Goal: Task Accomplishment & Management: Complete application form

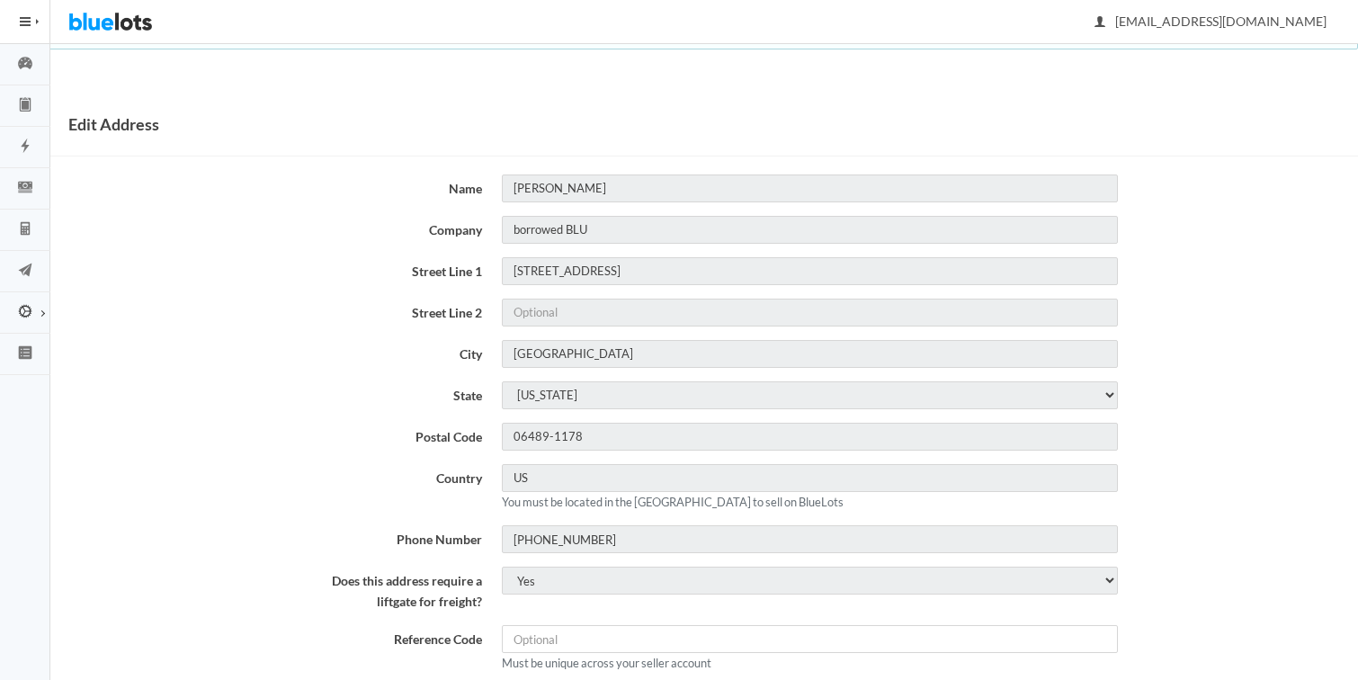
scroll to position [49, 0]
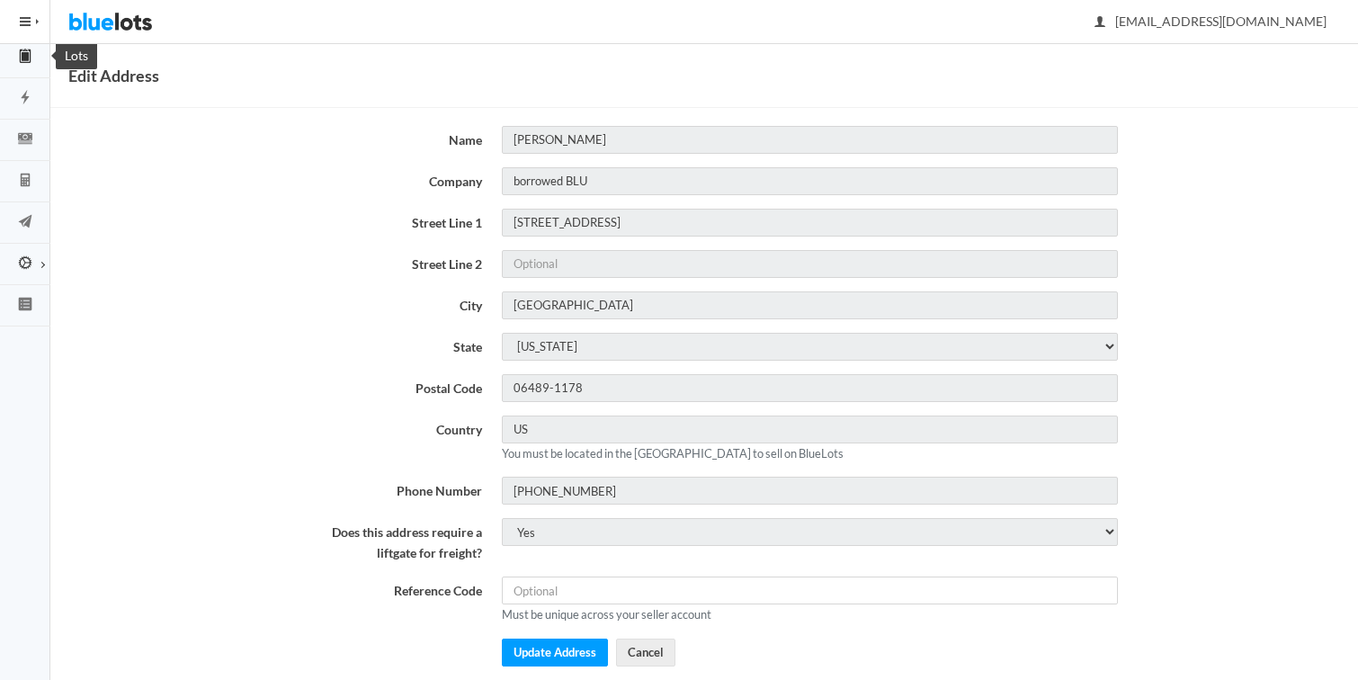
click at [19, 58] on icon "clipboard" at bounding box center [25, 56] width 50 height 16
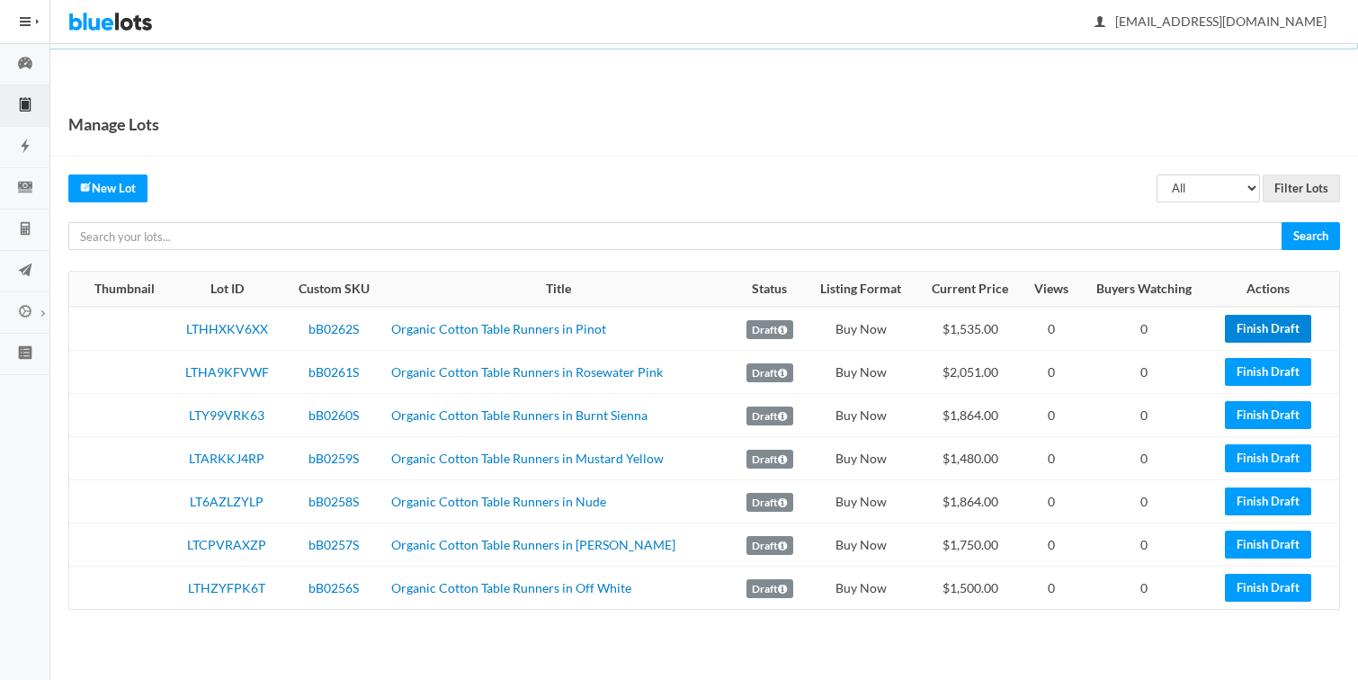
click at [1266, 332] on link "Finish Draft" at bounding box center [1268, 329] width 86 height 28
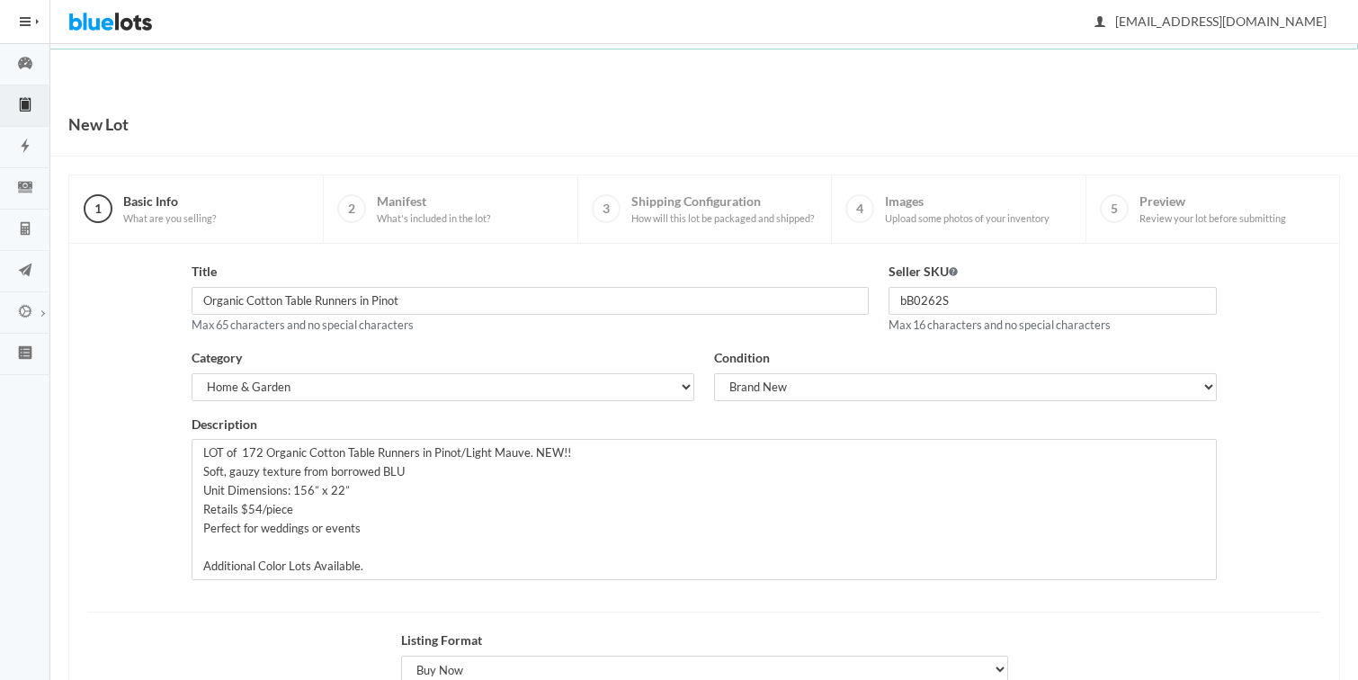
scroll to position [208, 0]
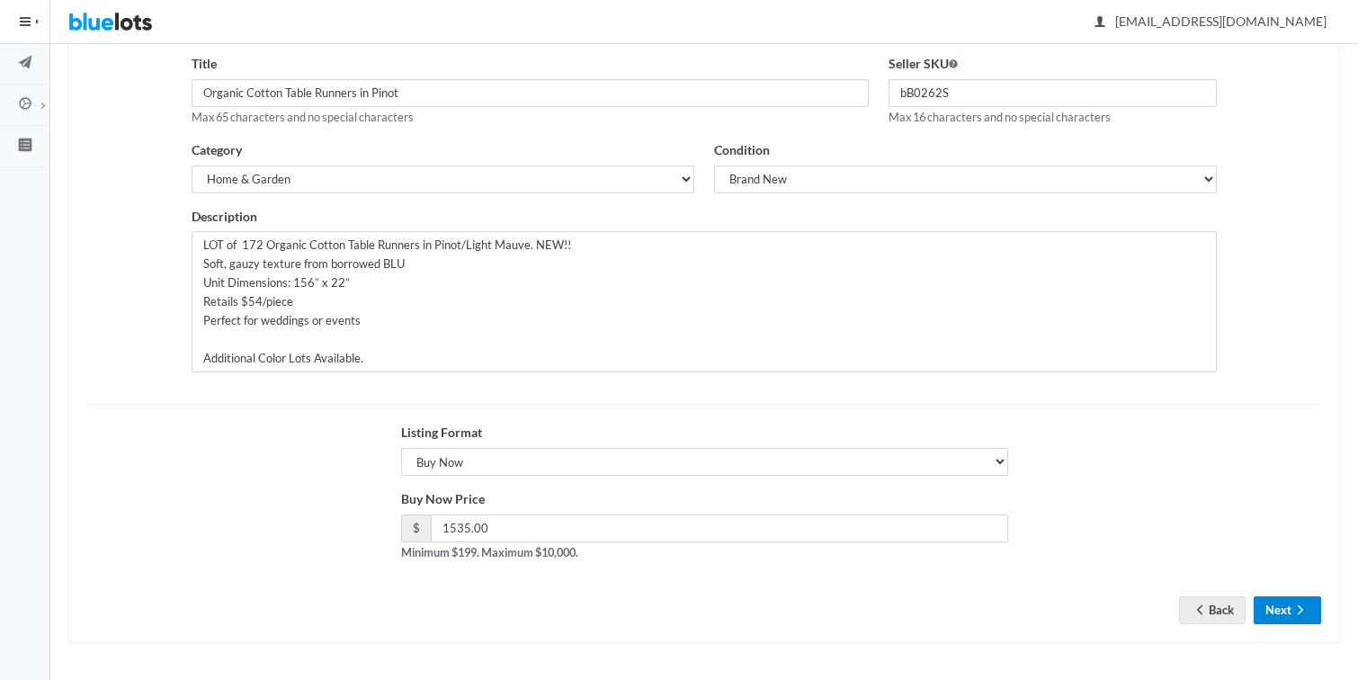
click at [1277, 604] on button "Next" at bounding box center [1287, 610] width 67 height 28
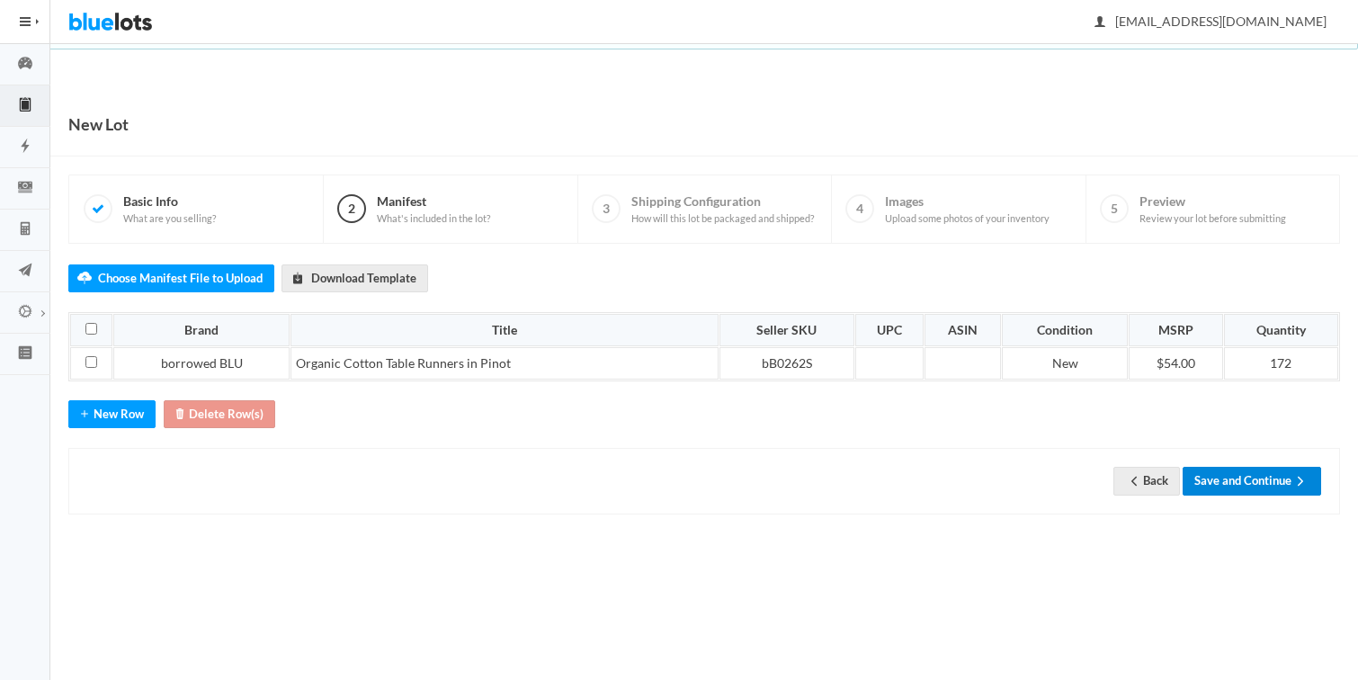
click at [1264, 480] on button "Save and Continue" at bounding box center [1252, 481] width 139 height 28
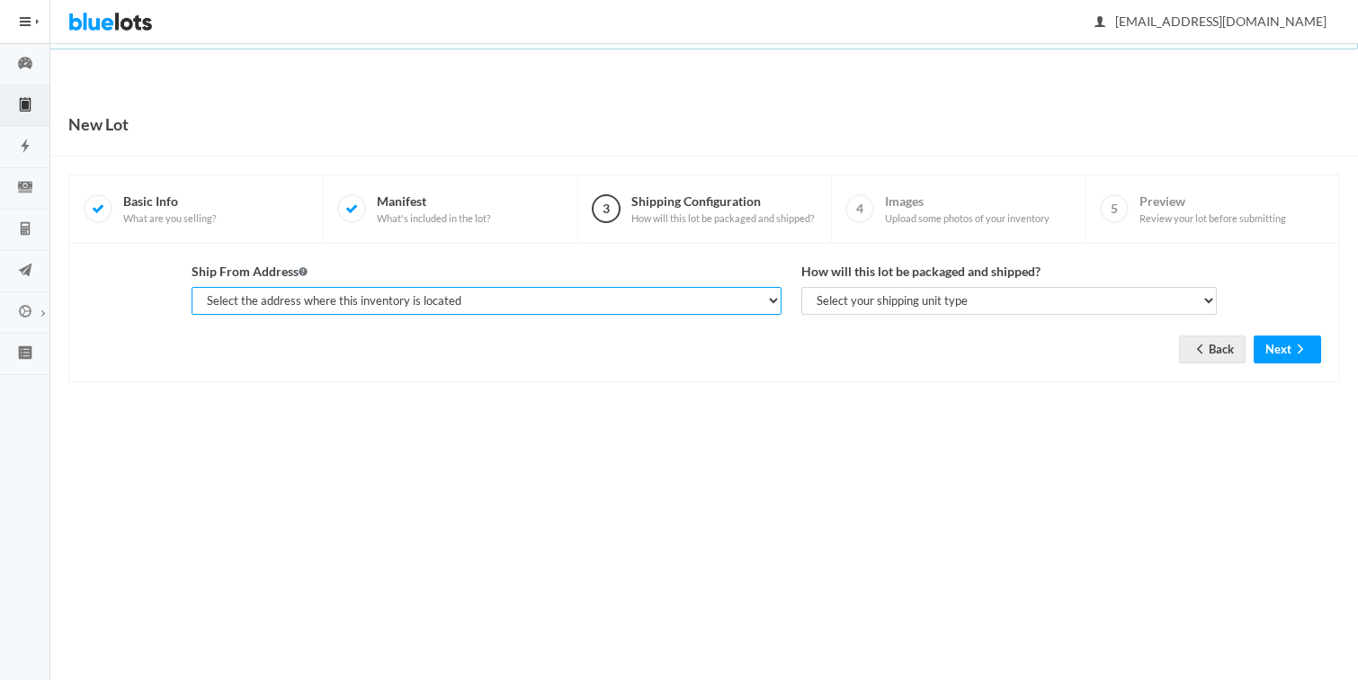
click at [385, 296] on select "Select the address where this inventory is located Cassandra, borrowed BLU, 525…" at bounding box center [487, 301] width 590 height 28
select select "25346"
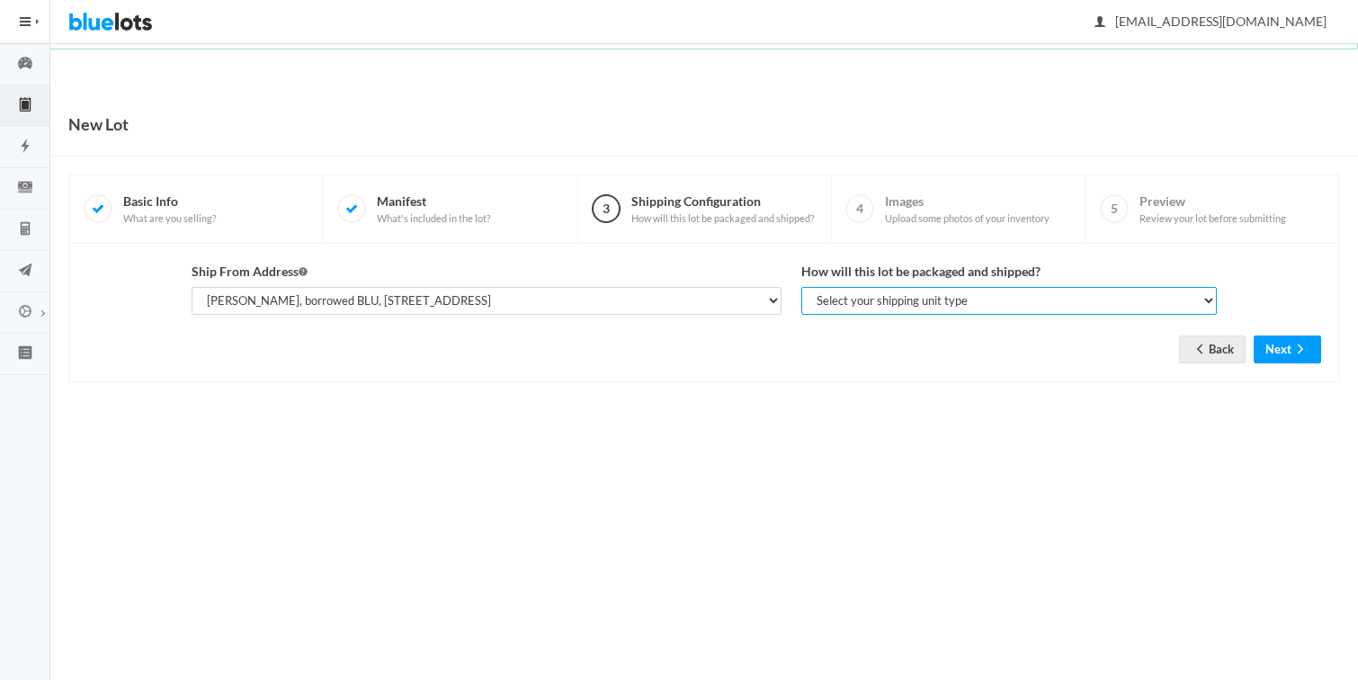
click at [823, 308] on select "Select your shipping unit type Parcel Pallet Truckload" at bounding box center [1009, 301] width 416 height 28
select select "parcel"
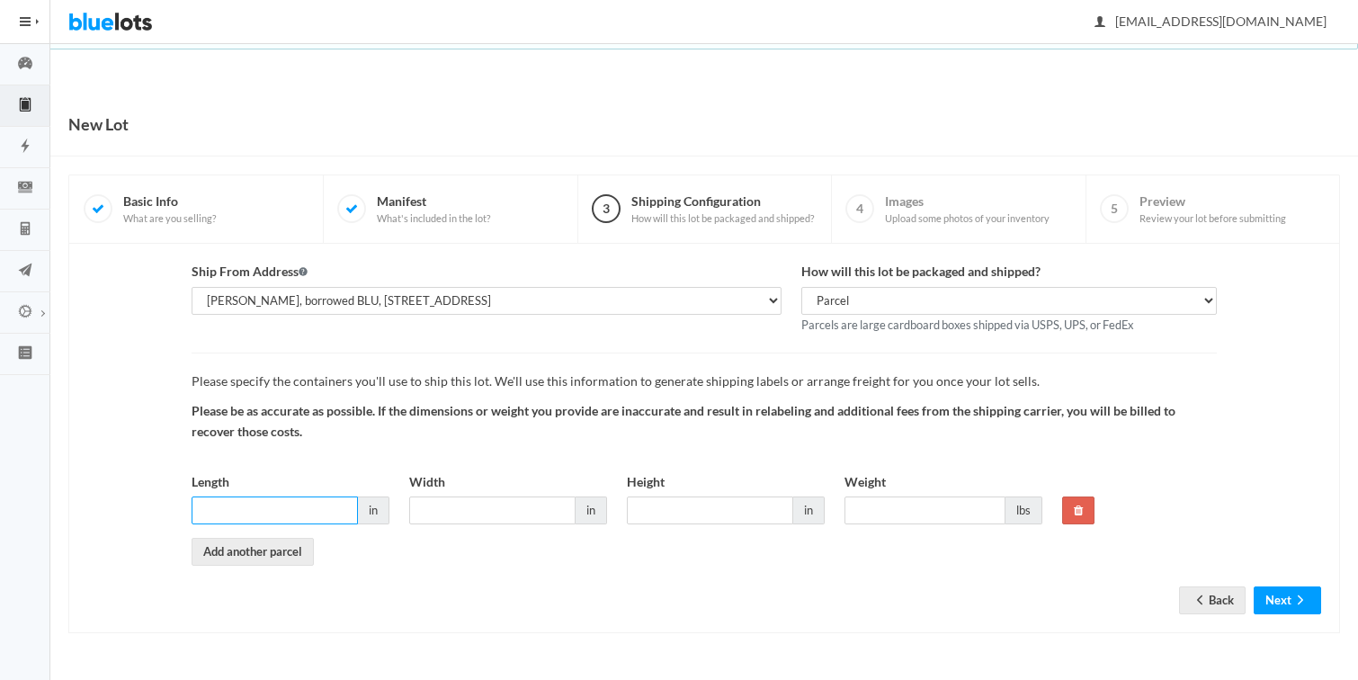
click at [277, 514] on input "Length" at bounding box center [275, 510] width 166 height 28
type input "18"
type input "14"
type input "22"
click at [875, 509] on input "Weight" at bounding box center [924, 510] width 161 height 28
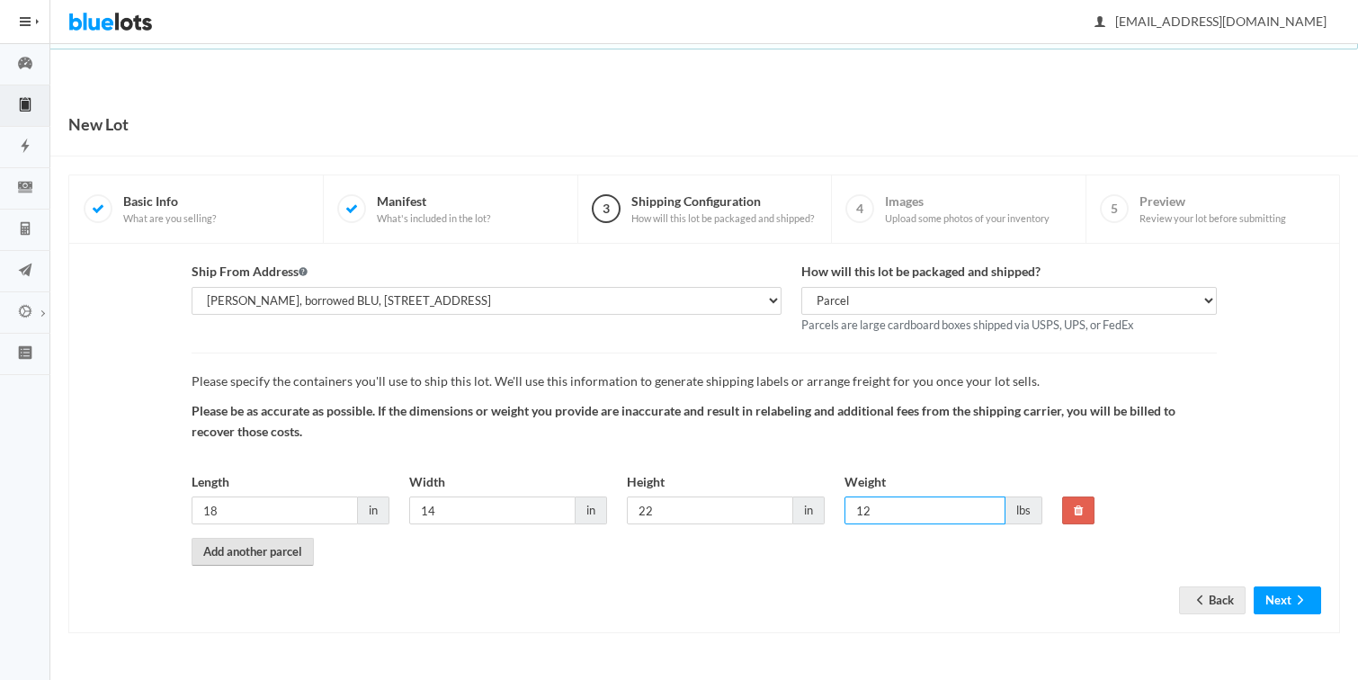
type input "12"
click at [222, 550] on link "Add another parcel" at bounding box center [253, 552] width 122 height 28
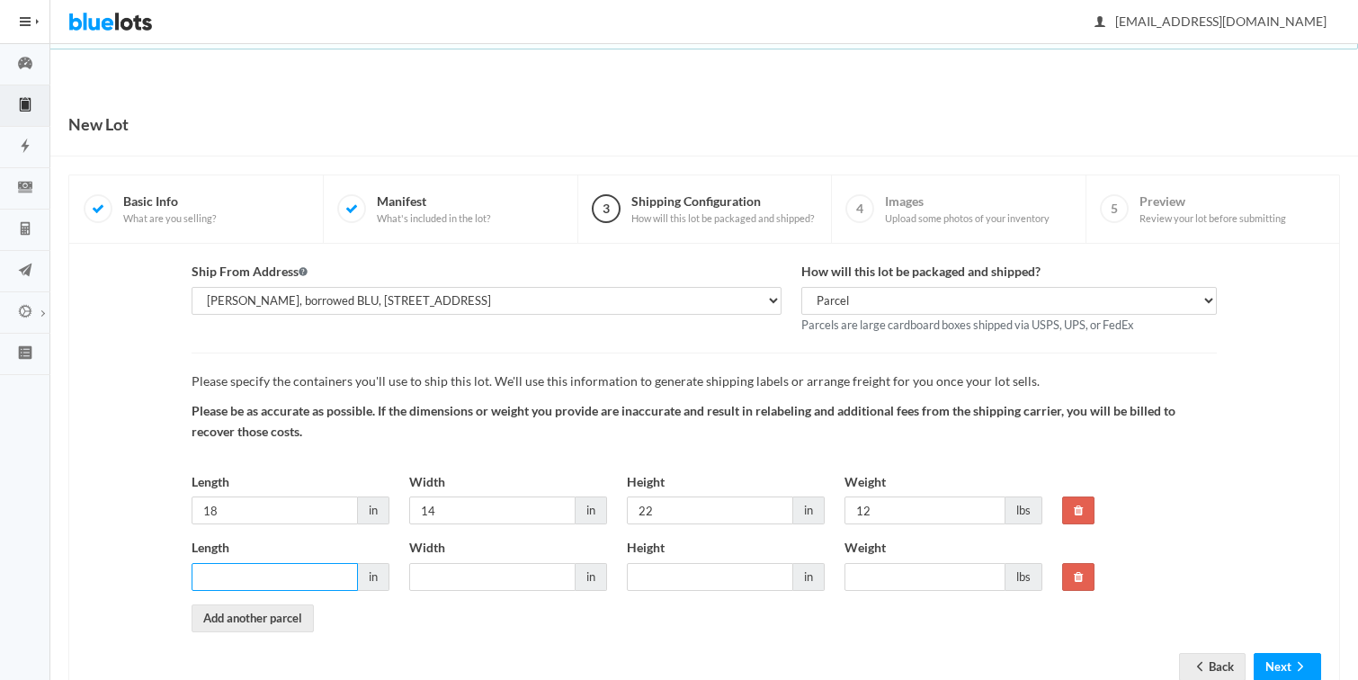
click at [234, 572] on input "Length" at bounding box center [275, 577] width 166 height 28
type input "18"
type input "14"
type input "1"
type input "22"
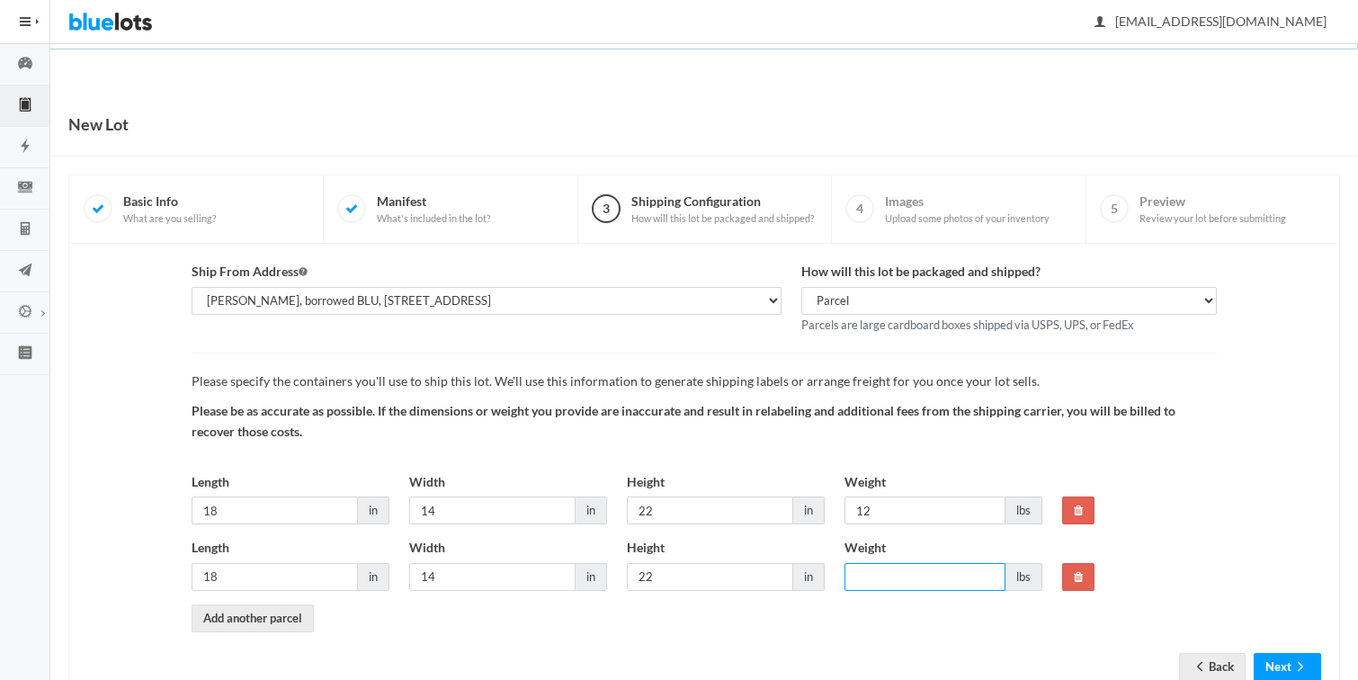
click at [888, 575] on input "Weight" at bounding box center [924, 577] width 161 height 28
type input "12"
click at [274, 622] on link "Add another parcel" at bounding box center [253, 618] width 122 height 28
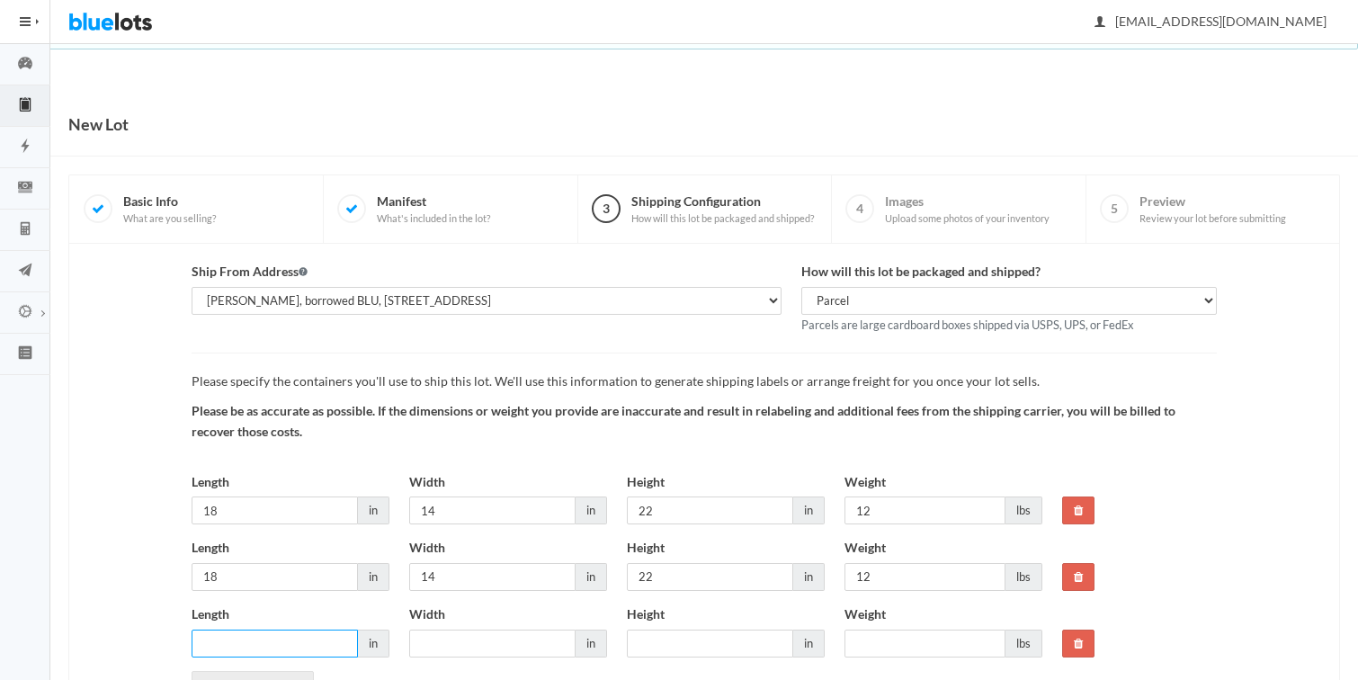
click at [262, 638] on input "Length" at bounding box center [275, 644] width 166 height 28
type input "18"
type input "14"
type input "22"
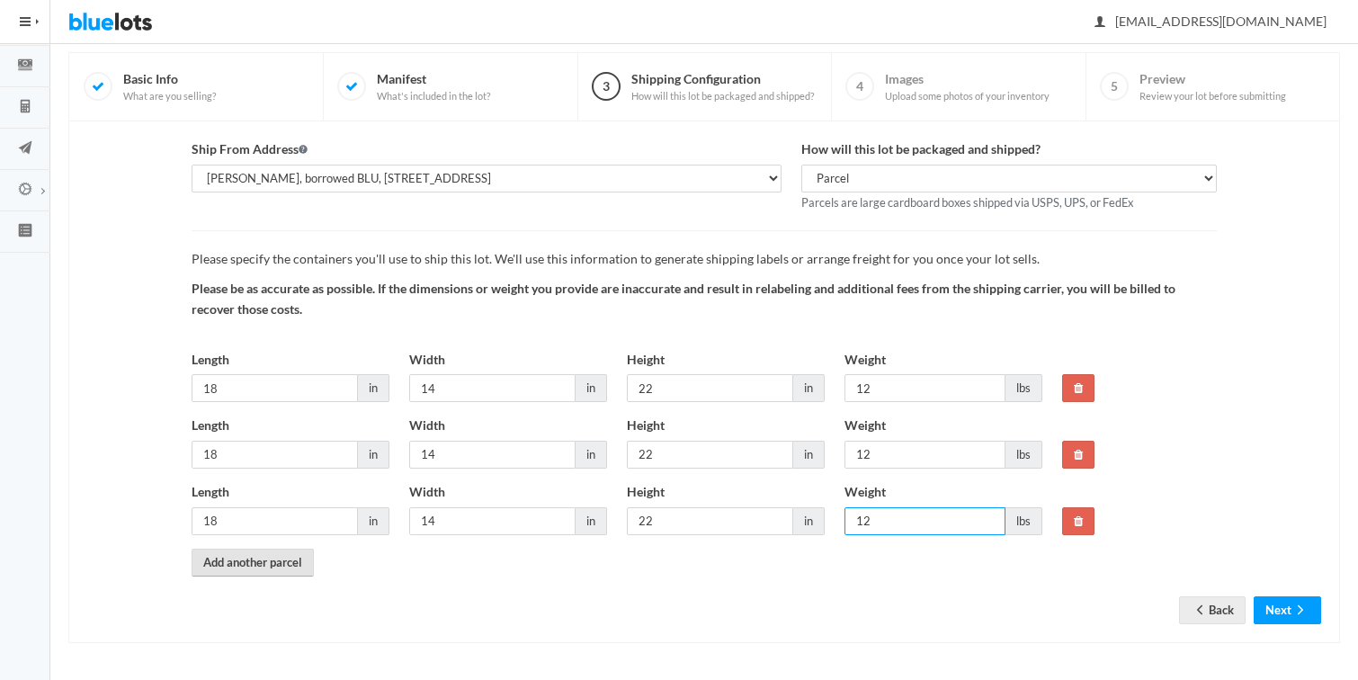
type input "12"
click at [277, 563] on link "Add another parcel" at bounding box center [253, 563] width 122 height 28
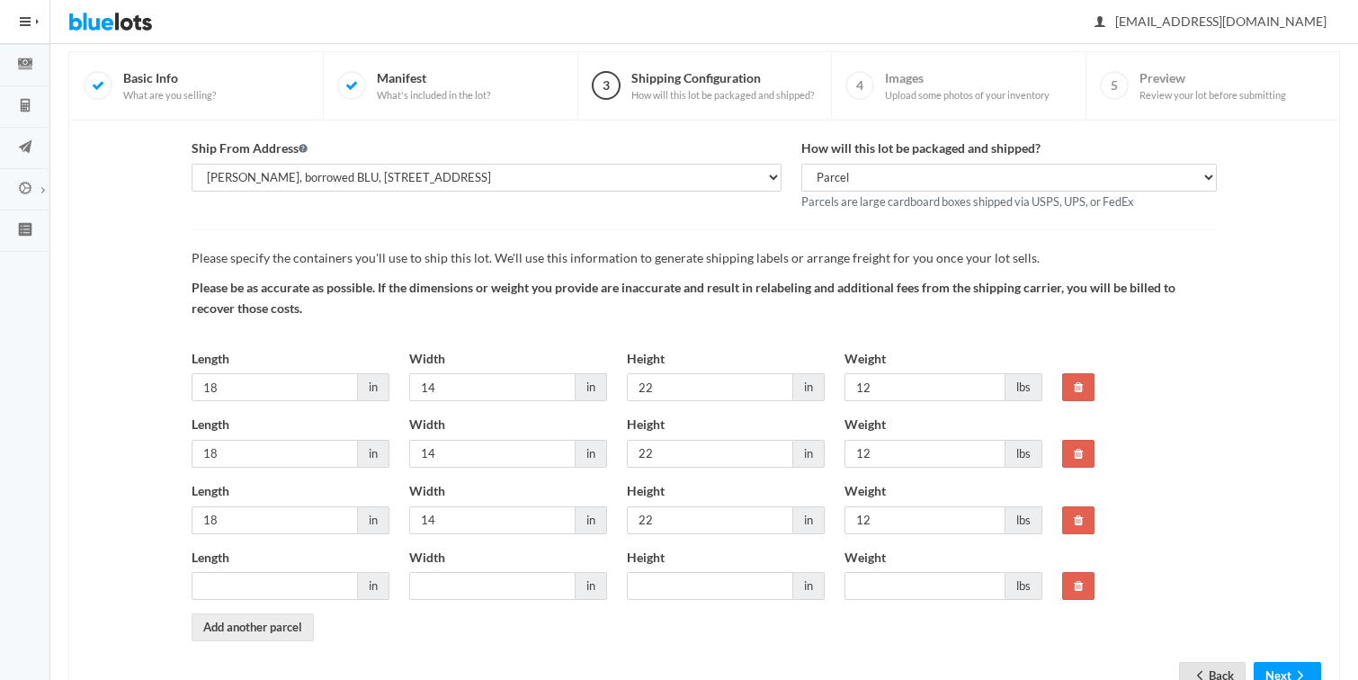
scroll to position [133, 0]
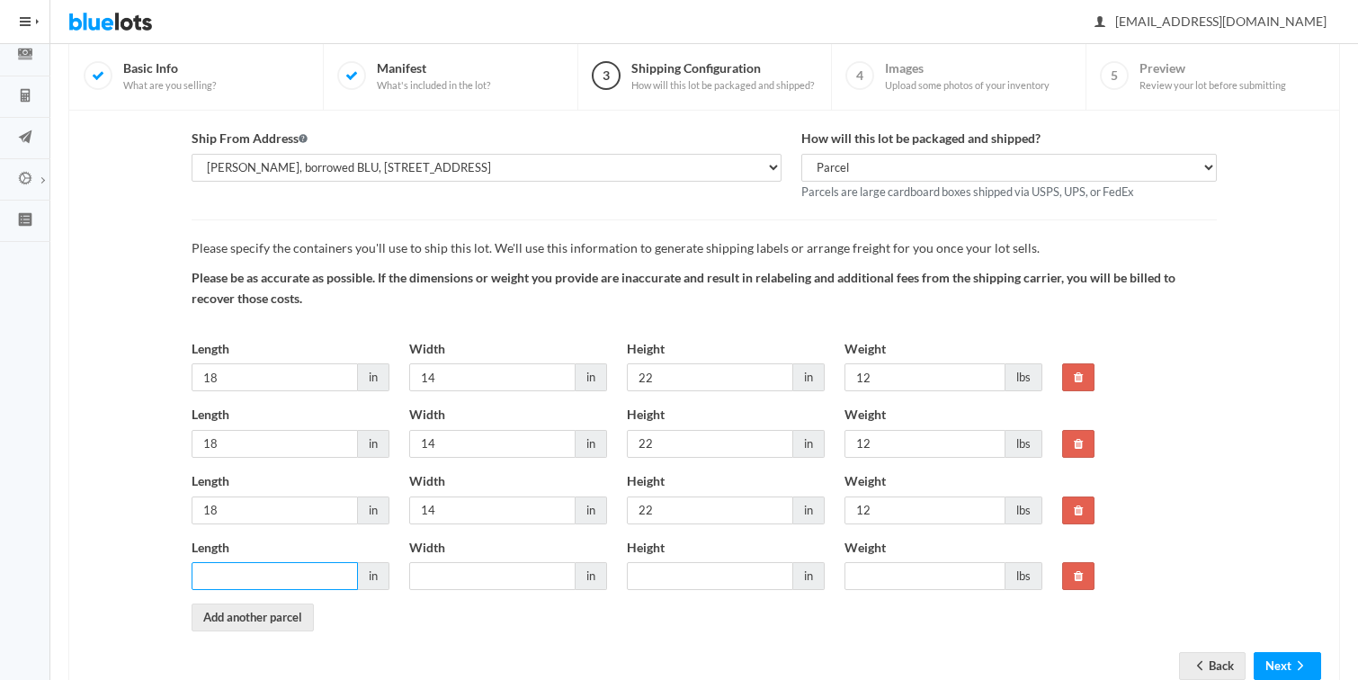
click at [259, 579] on input "Length" at bounding box center [275, 576] width 166 height 28
type input "18"
type input "14"
type input "12"
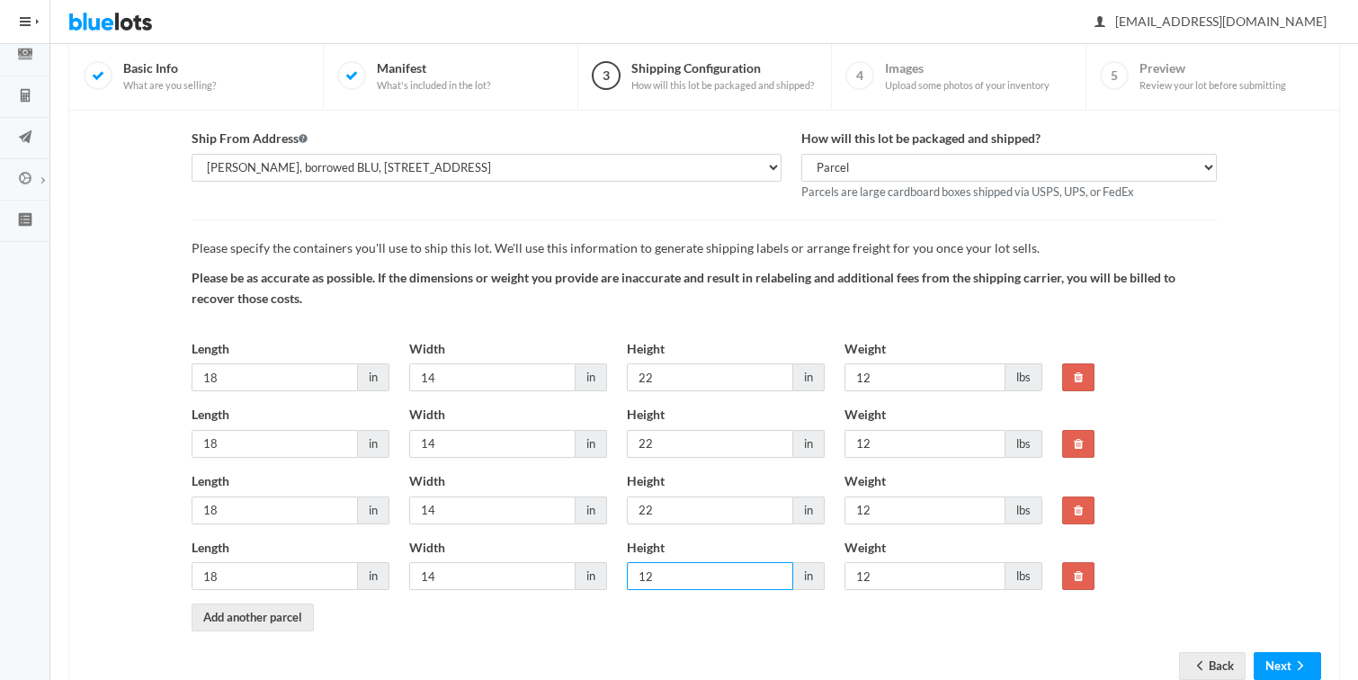
drag, startPoint x: 669, startPoint y: 581, endPoint x: 606, endPoint y: 571, distance: 63.7
click at [606, 571] on div "Length 18 in Width 14 in Height 12 in Weight 12 lbs" at bounding box center [617, 571] width 871 height 67
type input "22"
drag, startPoint x: 241, startPoint y: 378, endPoint x: 144, endPoint y: 371, distance: 97.4
click at [145, 371] on div "Ship From Address Select the address where this inventory is located Cassandra,…" at bounding box center [704, 380] width 1254 height 503
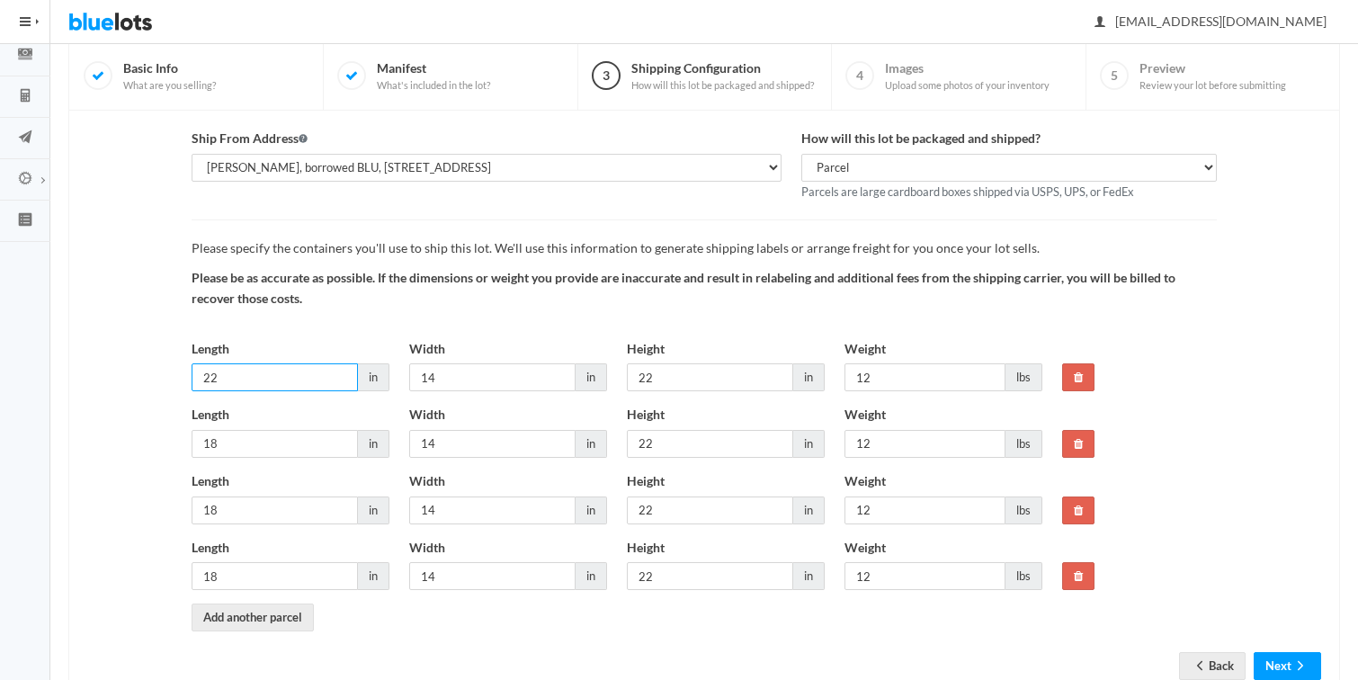
type input "22"
drag, startPoint x: 440, startPoint y: 375, endPoint x: 378, endPoint y: 374, distance: 62.1
click at [378, 374] on div "Length 22 in Width 14 in Height 22 in Weight 12 lbs" at bounding box center [617, 372] width 871 height 67
type input "18"
type input "14"
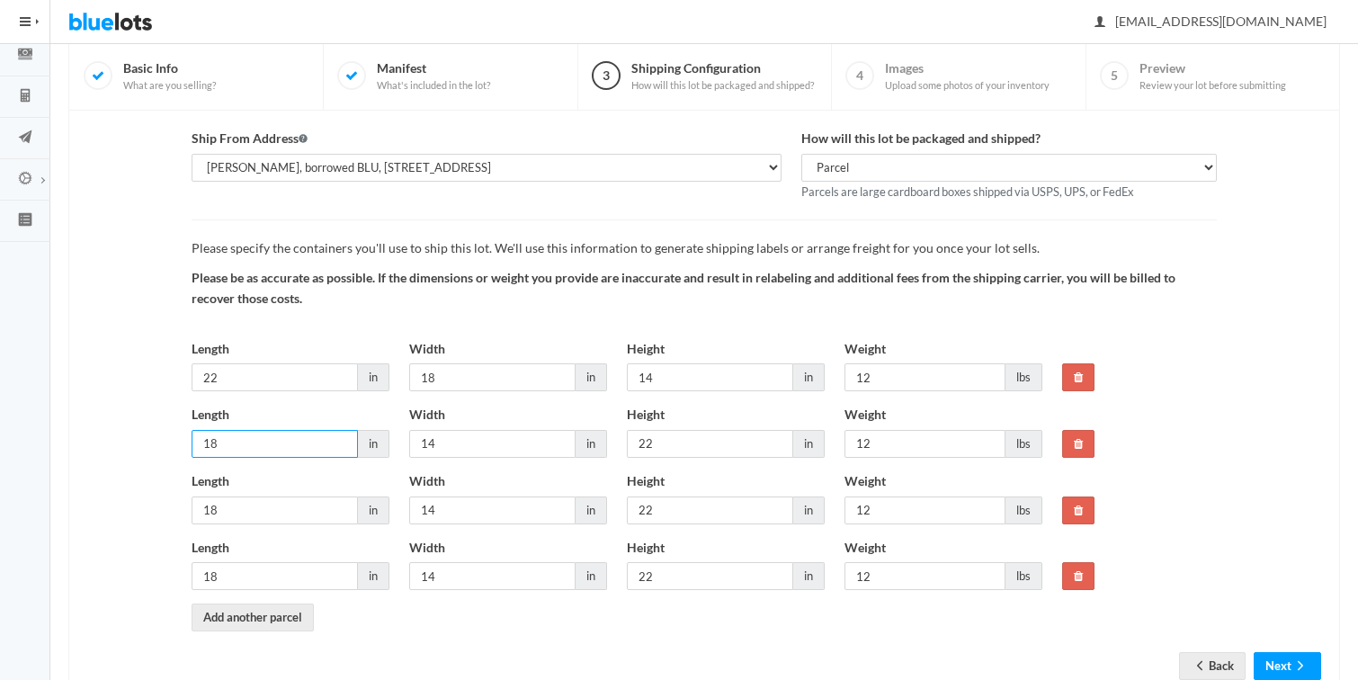
drag, startPoint x: 240, startPoint y: 442, endPoint x: 131, endPoint y: 432, distance: 109.3
click at [131, 432] on div "Ship From Address Select the address where this inventory is located Cassandra,…" at bounding box center [704, 380] width 1254 height 503
type input "22"
type input "18"
type input "14"
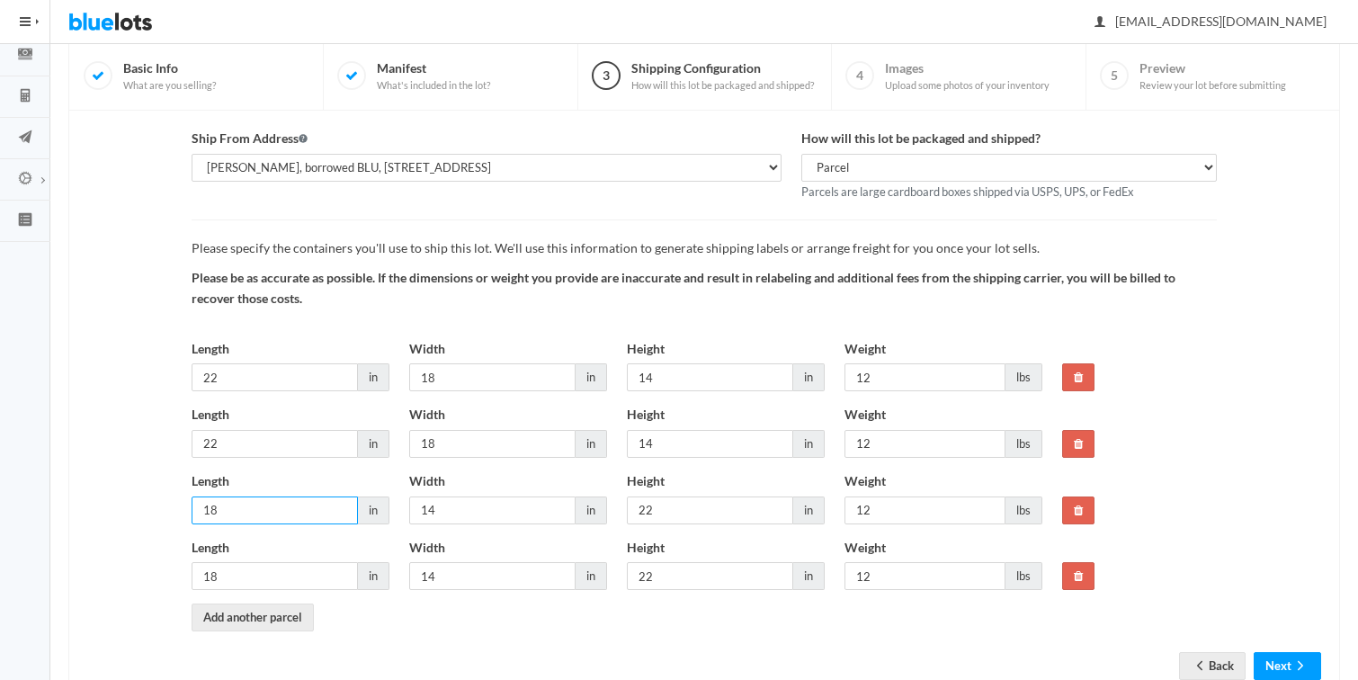
drag, startPoint x: 240, startPoint y: 512, endPoint x: 121, endPoint y: 500, distance: 120.2
click at [125, 500] on div "Ship From Address Select the address where this inventory is located Cassandra,…" at bounding box center [704, 380] width 1254 height 503
type input "22"
type input "18"
type input "14"
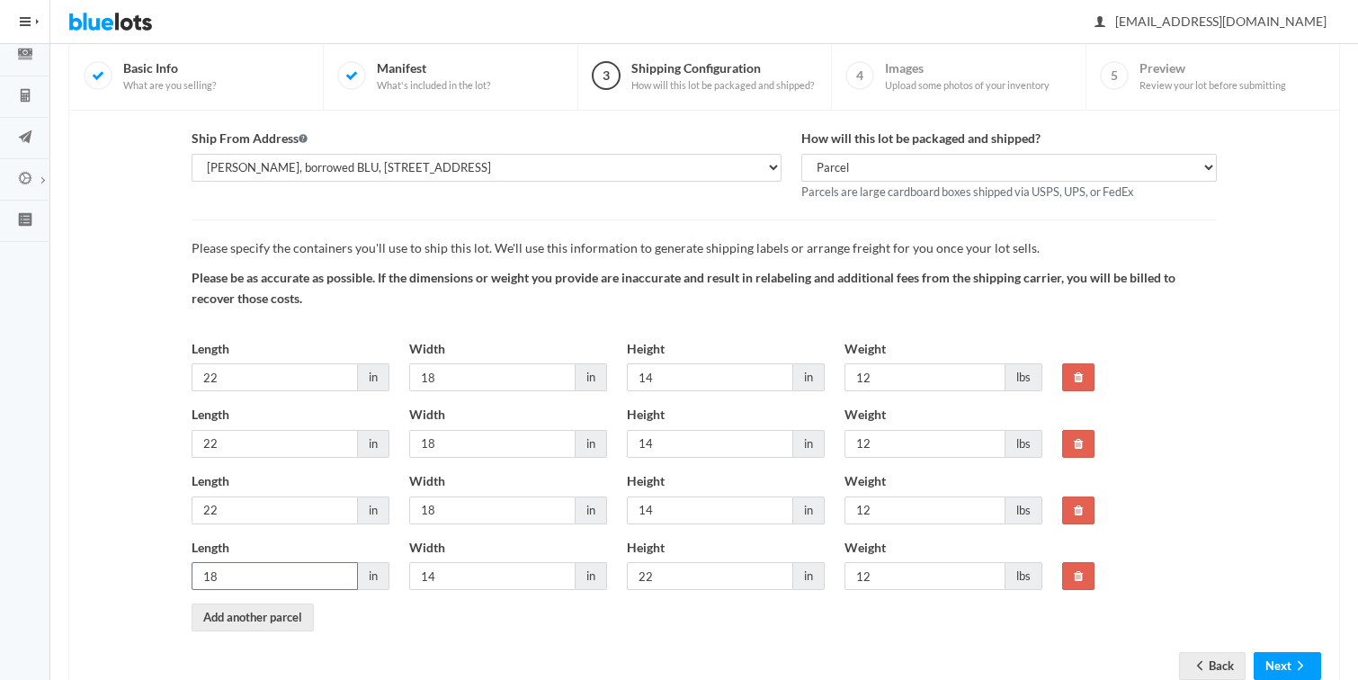
drag, startPoint x: 232, startPoint y: 573, endPoint x: 118, endPoint y: 567, distance: 114.4
click at [120, 567] on div "Ship From Address Select the address where this inventory is located Cassandra,…" at bounding box center [704, 380] width 1254 height 503
type input "22"
type input "18"
type input "14"
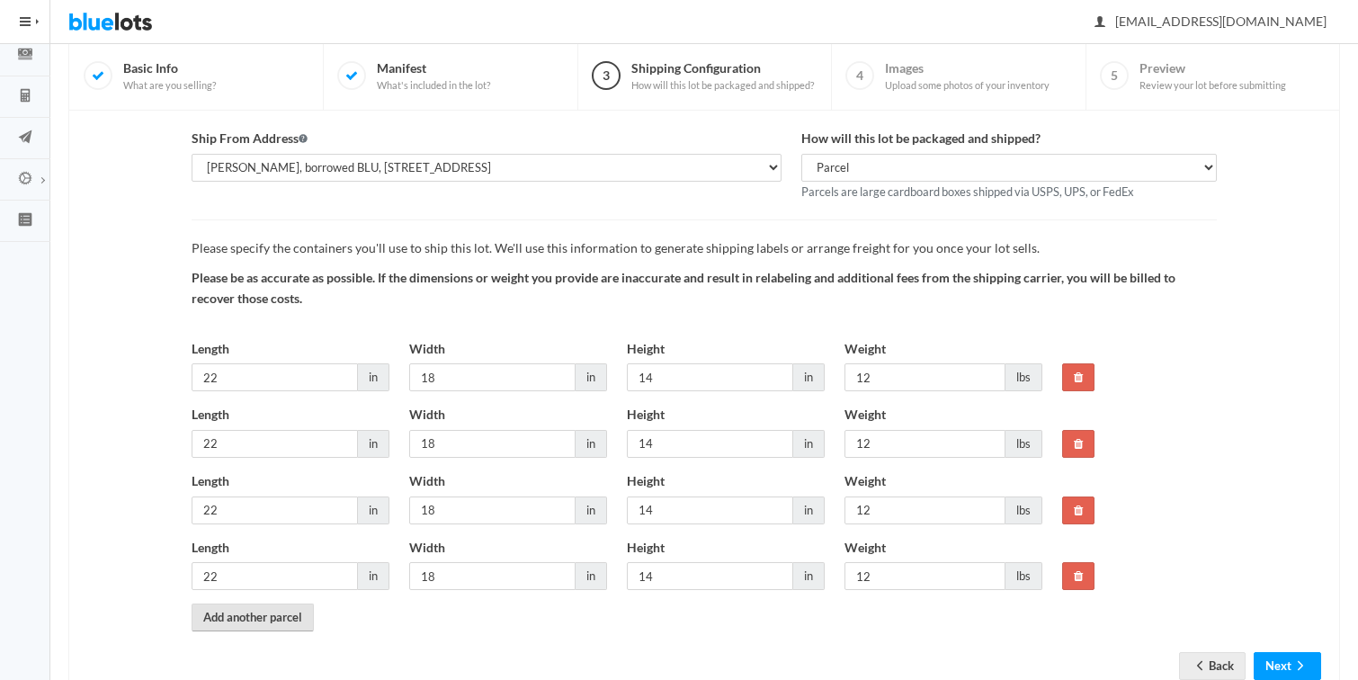
click at [228, 615] on link "Add another parcel" at bounding box center [253, 617] width 122 height 28
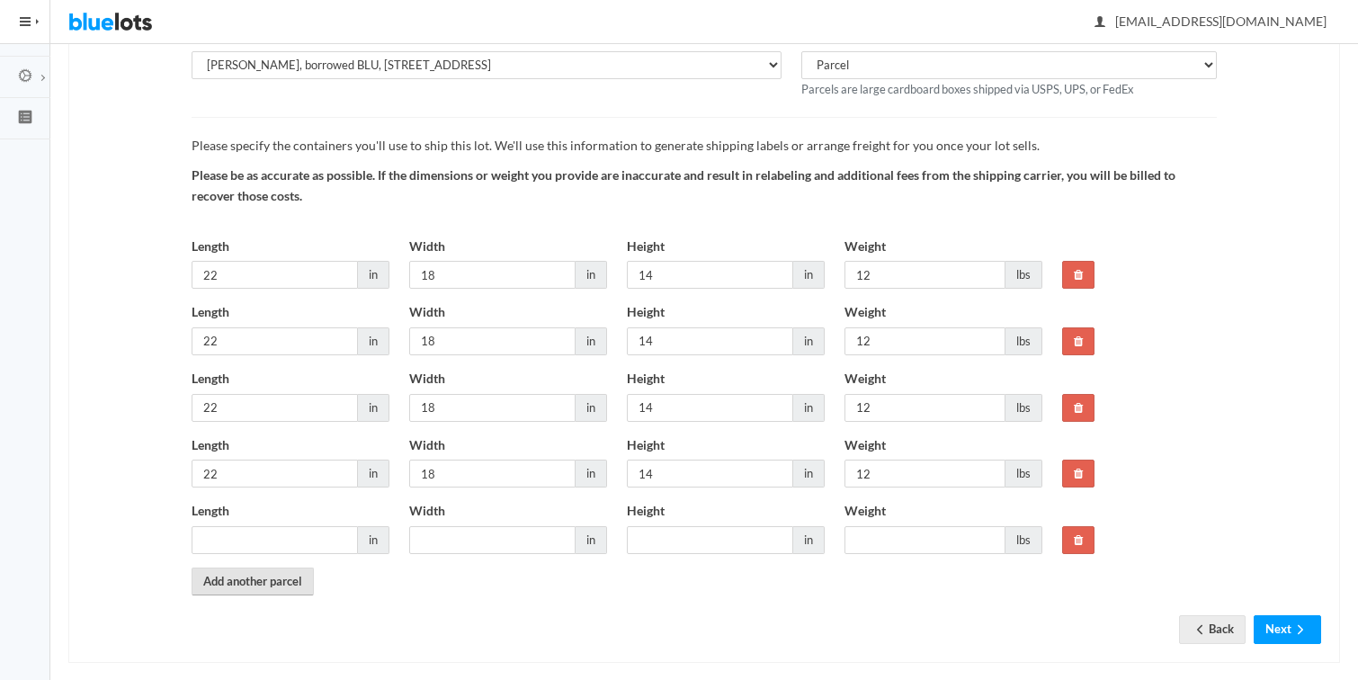
scroll to position [255, 0]
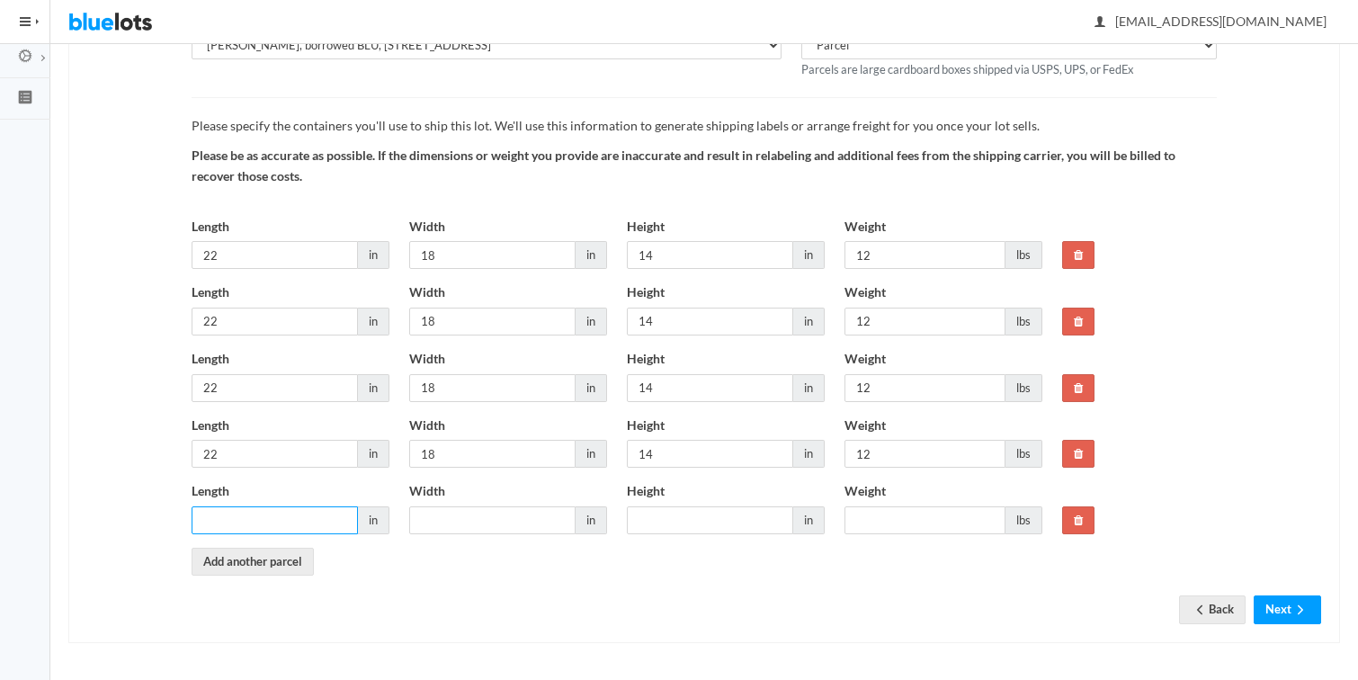
click at [225, 517] on input "Length" at bounding box center [275, 520] width 166 height 28
type input "22"
type input "18"
type input "14"
type input "12"
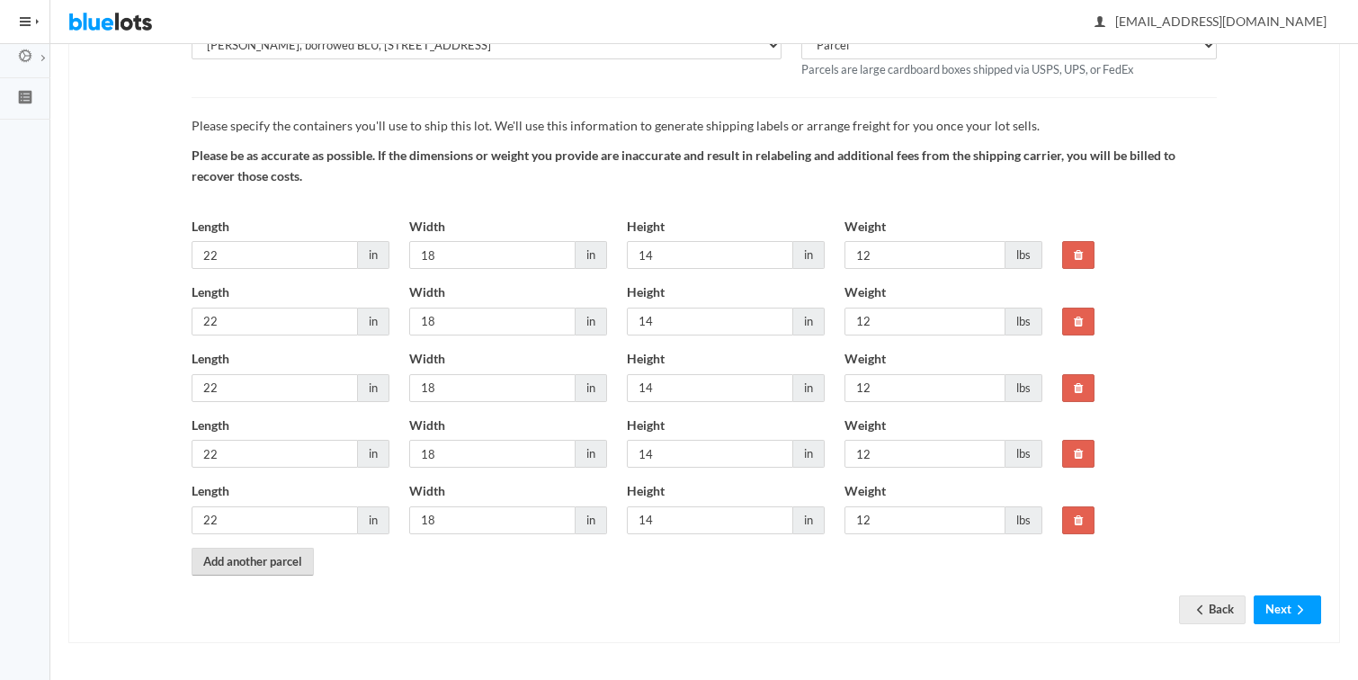
click at [237, 565] on link "Add another parcel" at bounding box center [253, 562] width 122 height 28
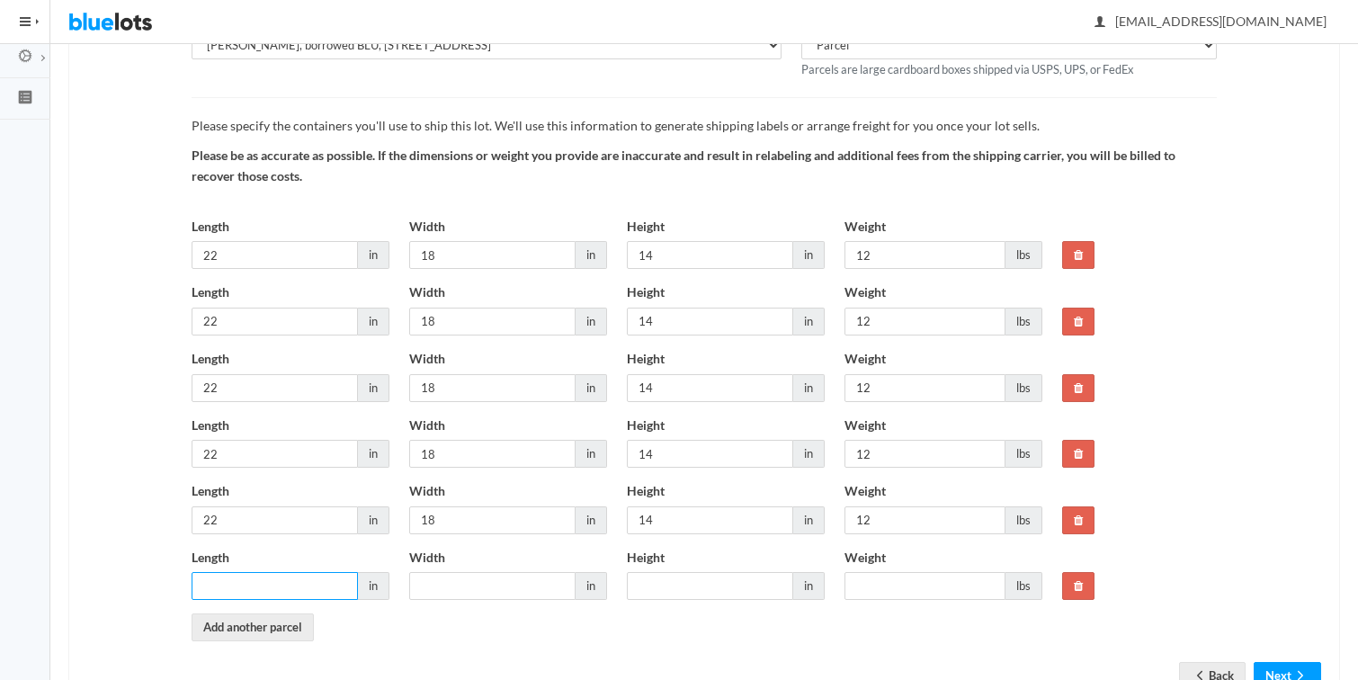
click at [228, 584] on input "Length" at bounding box center [275, 586] width 166 height 28
type input "22"
type input "18"
type input "14"
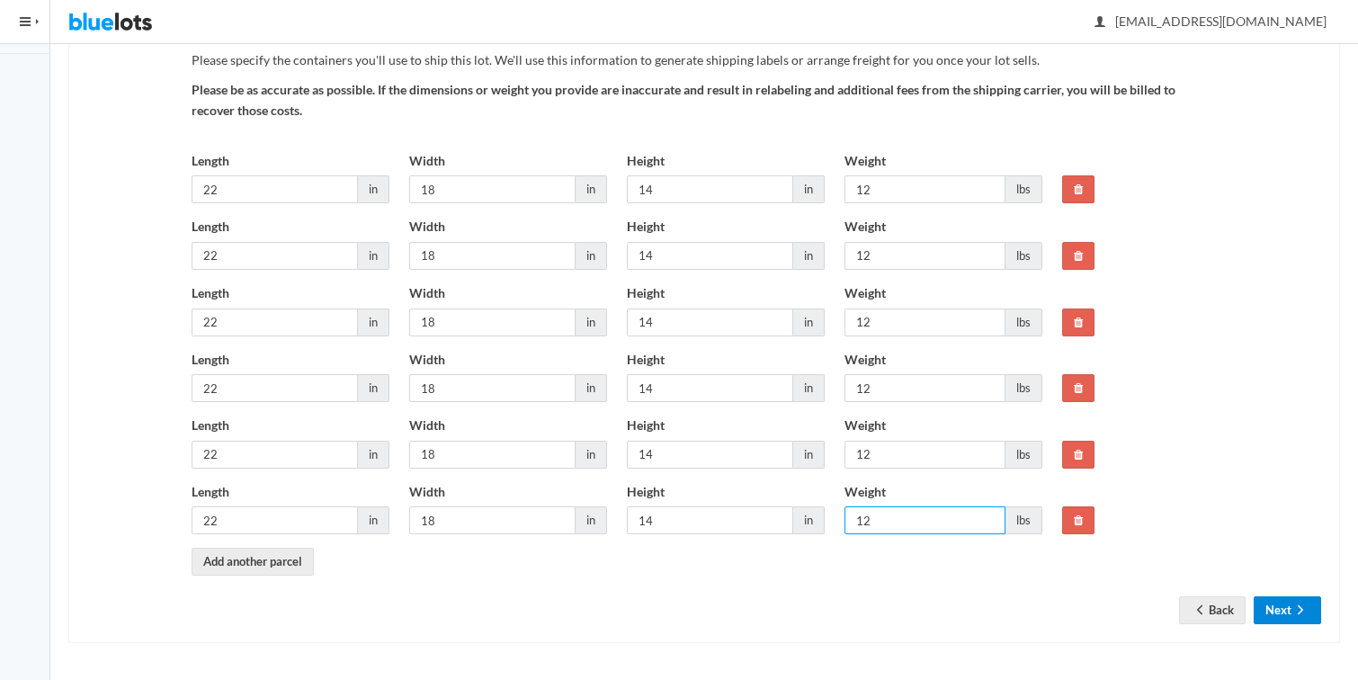
type input "12"
click at [1280, 602] on button "Next" at bounding box center [1287, 610] width 67 height 28
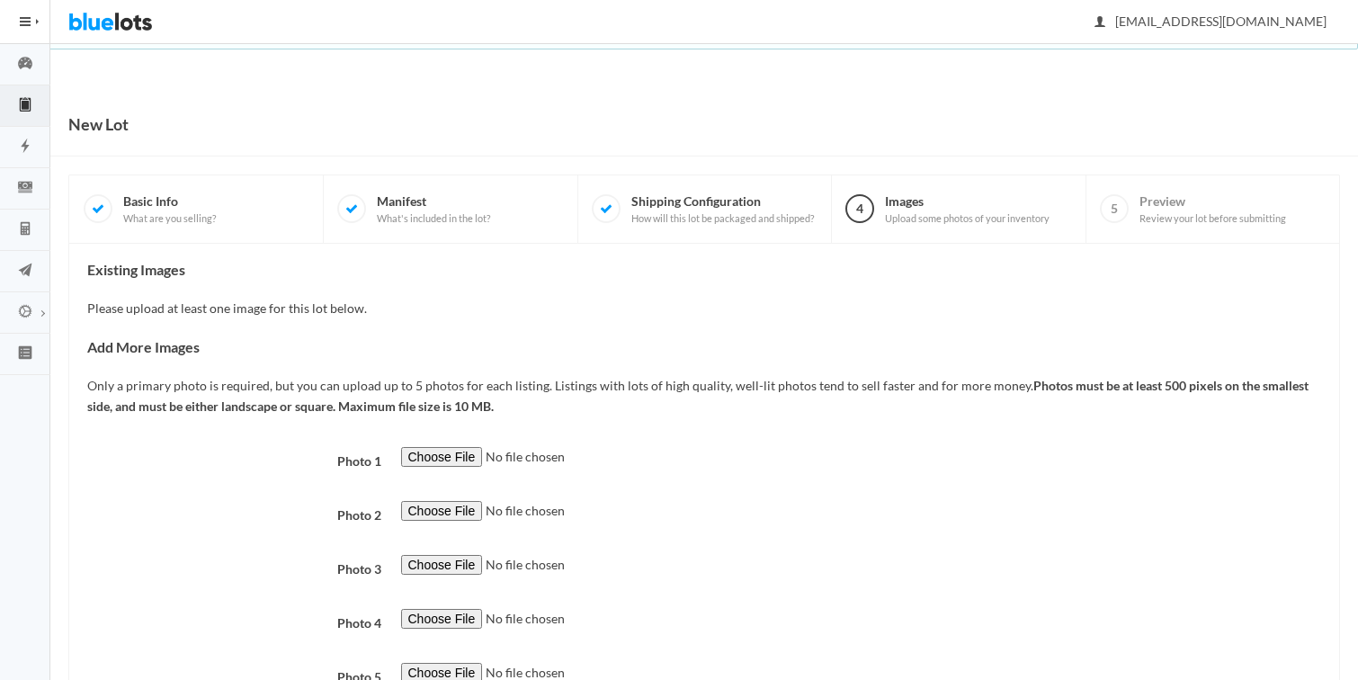
scroll to position [144, 0]
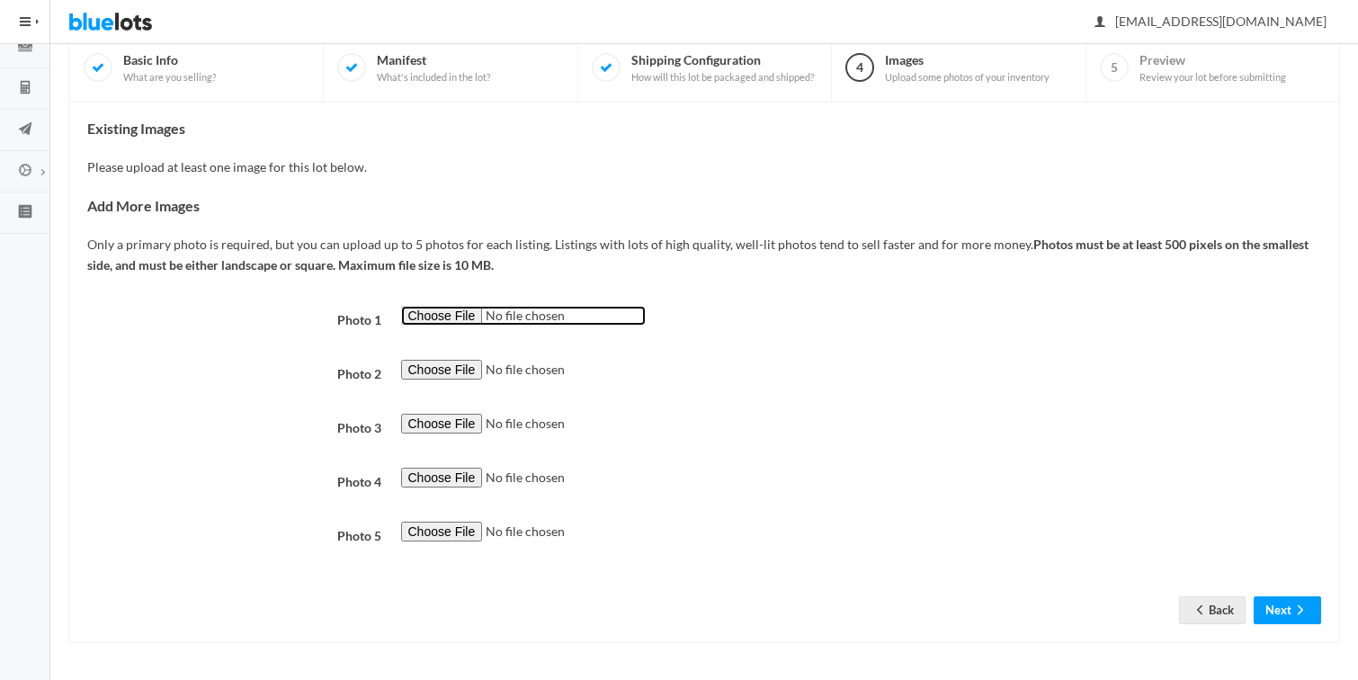
click at [424, 317] on input "file" at bounding box center [523, 316] width 245 height 21
type input "C:\fakepath\bB_Runner_Pinot_1_flip_f6f6f6.jpg"
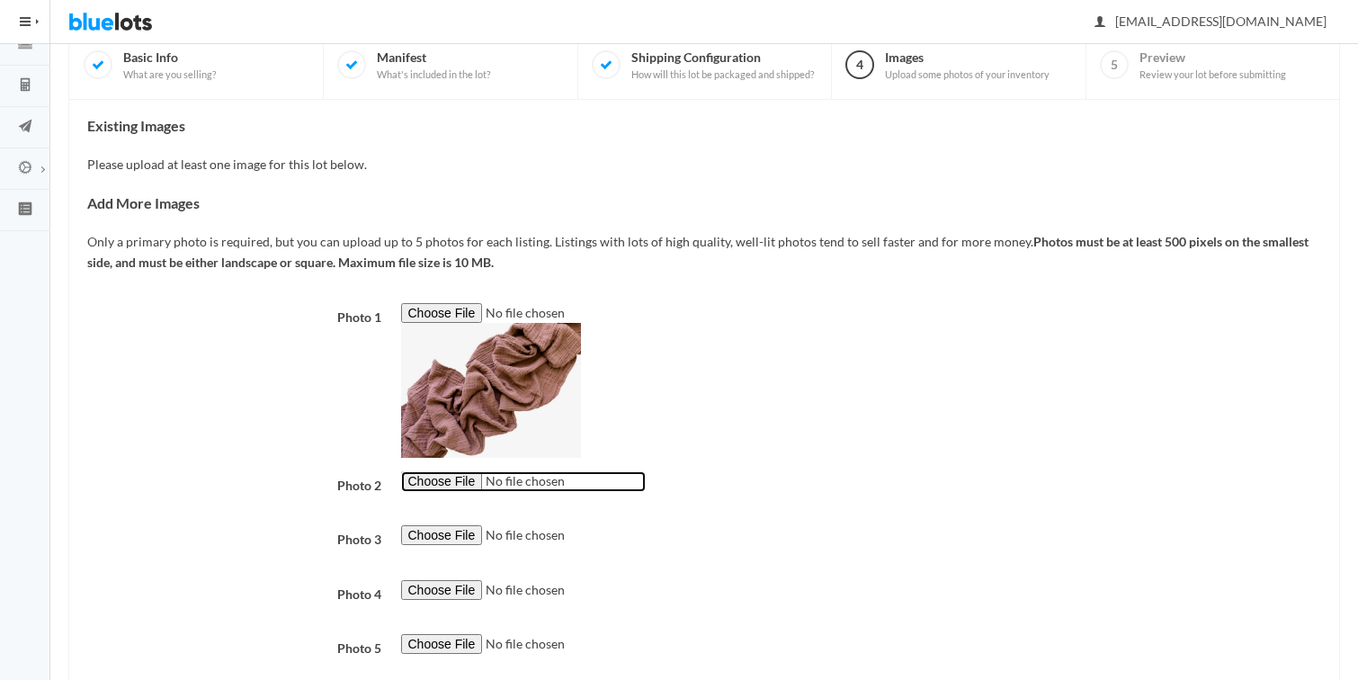
click at [439, 487] on input "file" at bounding box center [523, 481] width 245 height 21
type input "C:\fakepath\bB_Runner_Pinot_2.jpg"
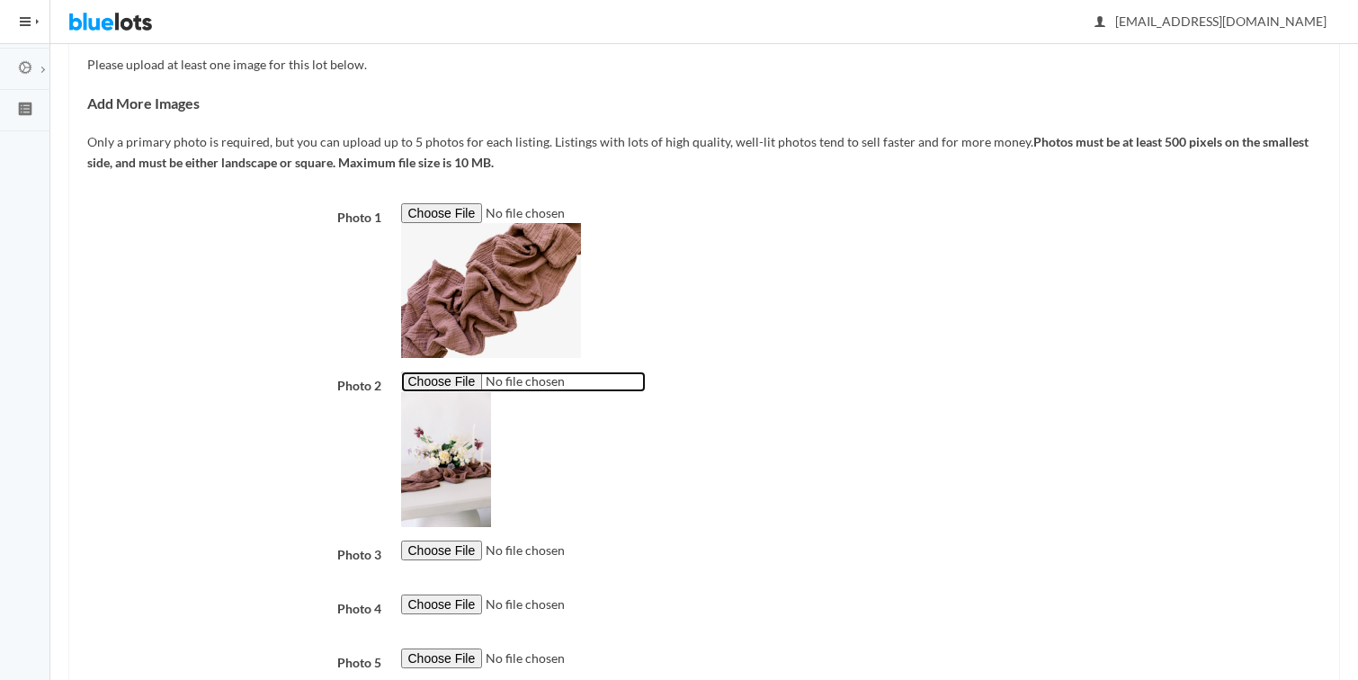
scroll to position [310, 0]
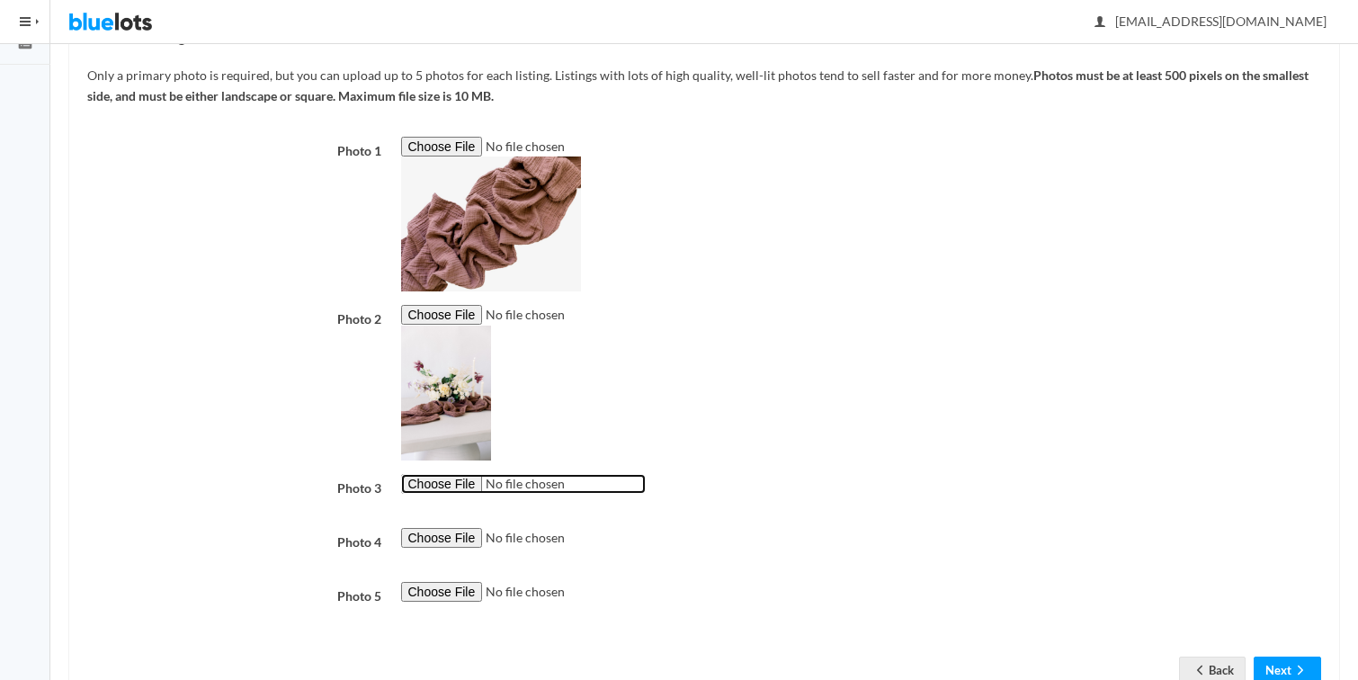
click at [440, 484] on input "file" at bounding box center [523, 484] width 245 height 21
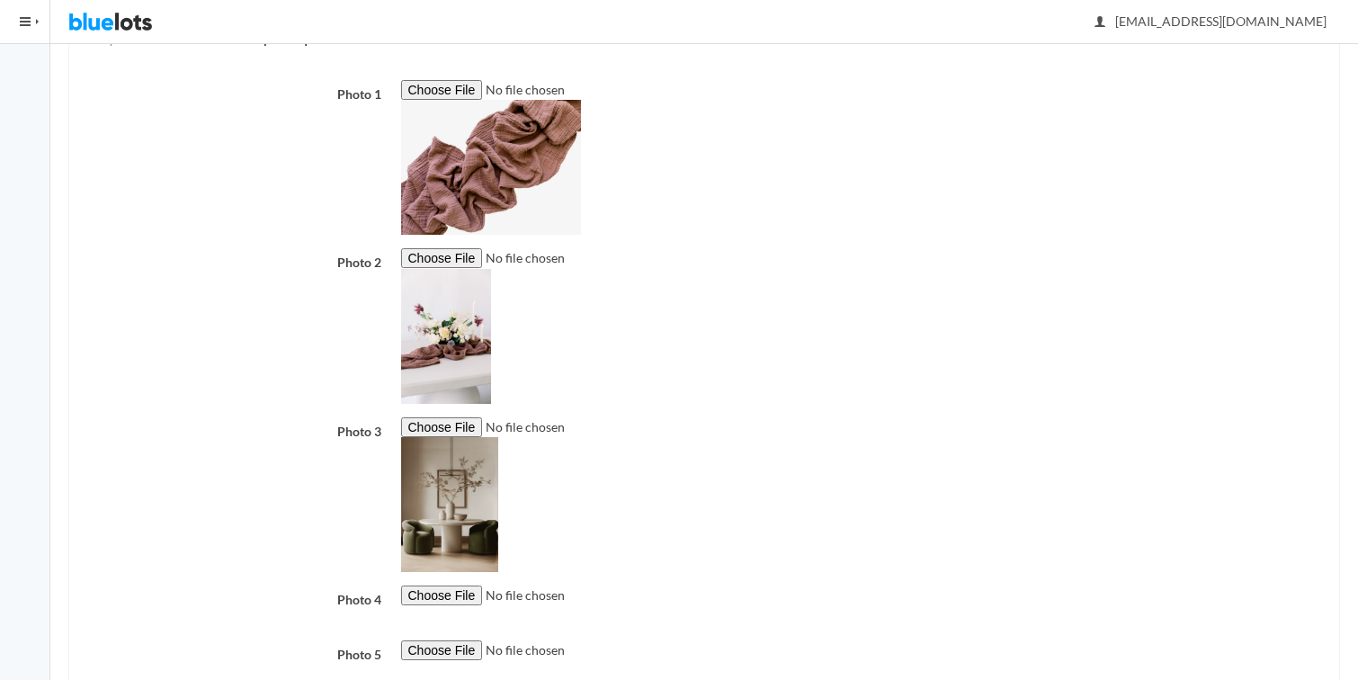
click at [457, 516] on img at bounding box center [449, 504] width 97 height 135
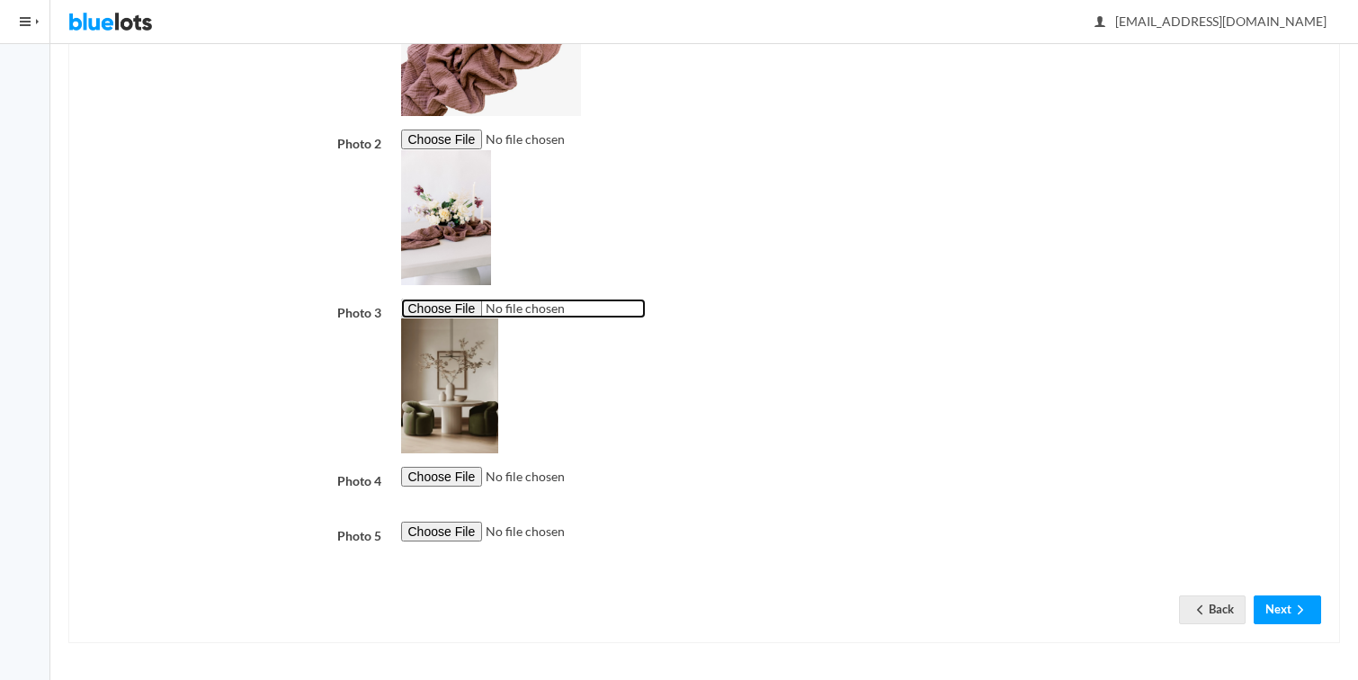
click at [438, 305] on input "file" at bounding box center [523, 309] width 245 height 21
type input "C:\fakepath\Screenshot [DATE] 4.50.09 PM.png"
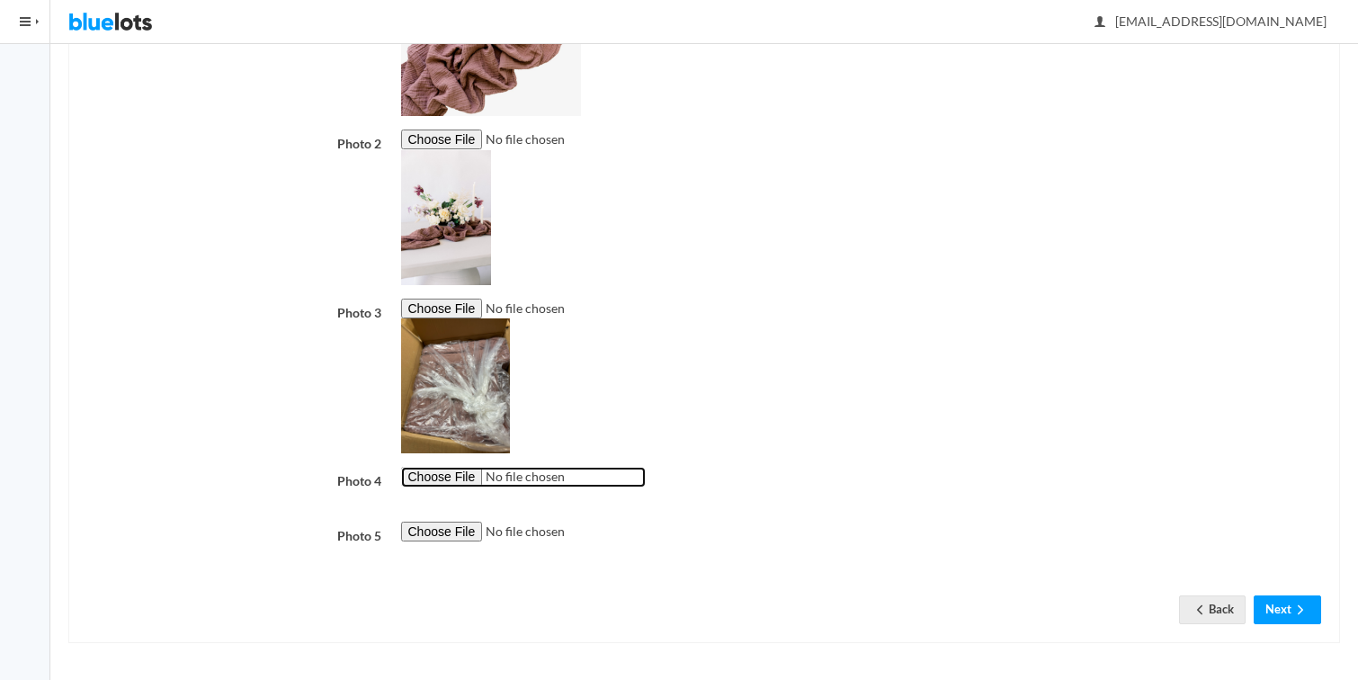
click at [444, 483] on input "file" at bounding box center [523, 477] width 245 height 21
type input "C:\fakepath\Screenshot [DATE] 4.49.24 PM.png"
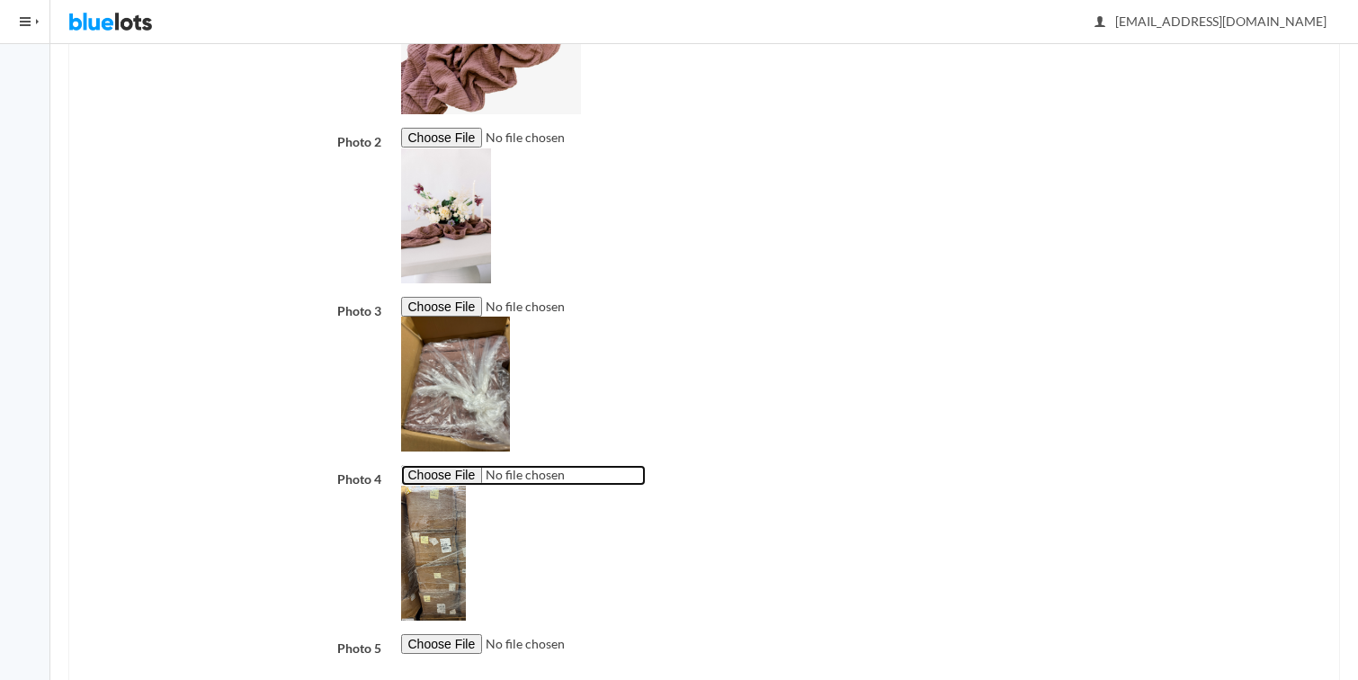
scroll to position [602, 0]
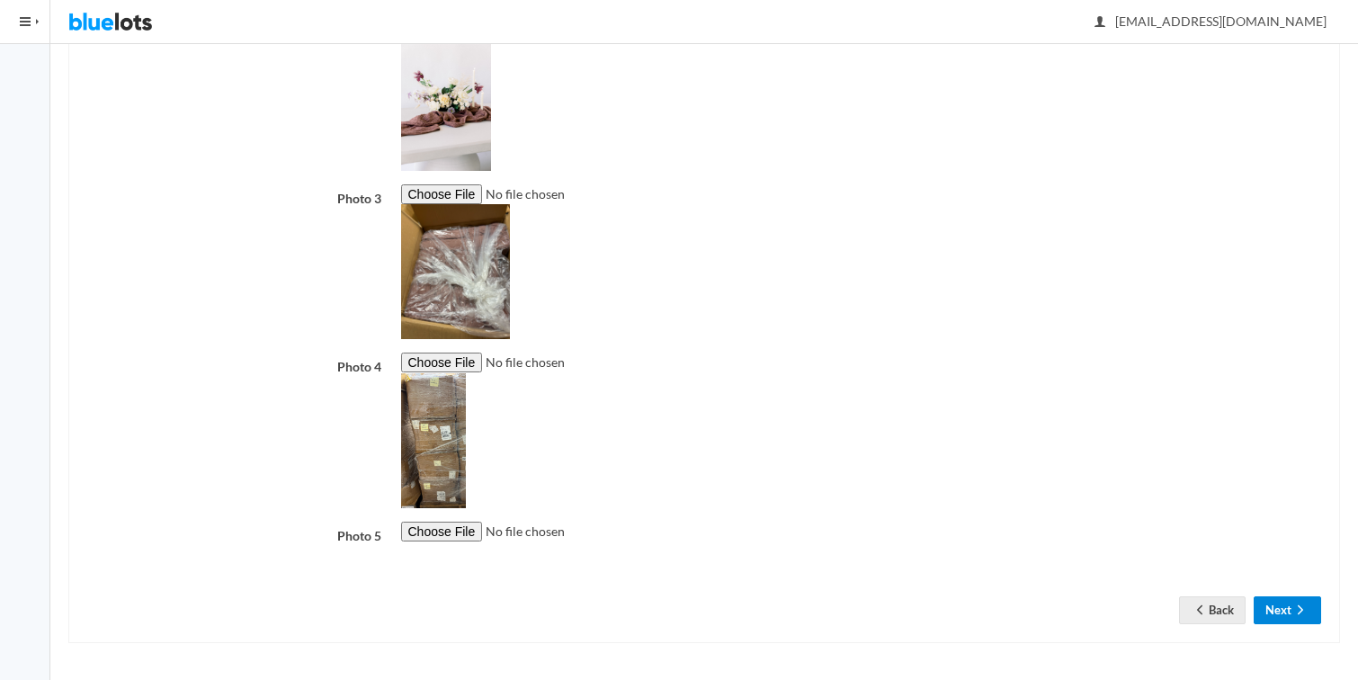
click at [1277, 608] on button "Next" at bounding box center [1287, 610] width 67 height 28
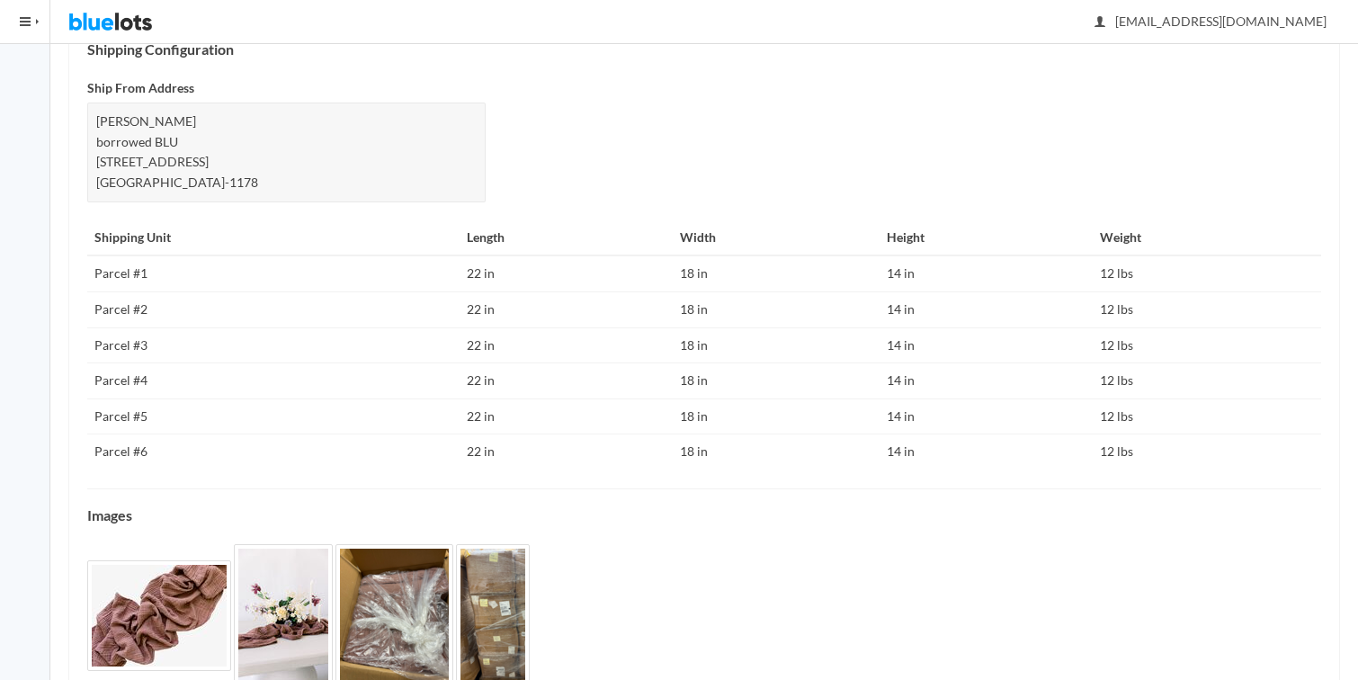
scroll to position [815, 0]
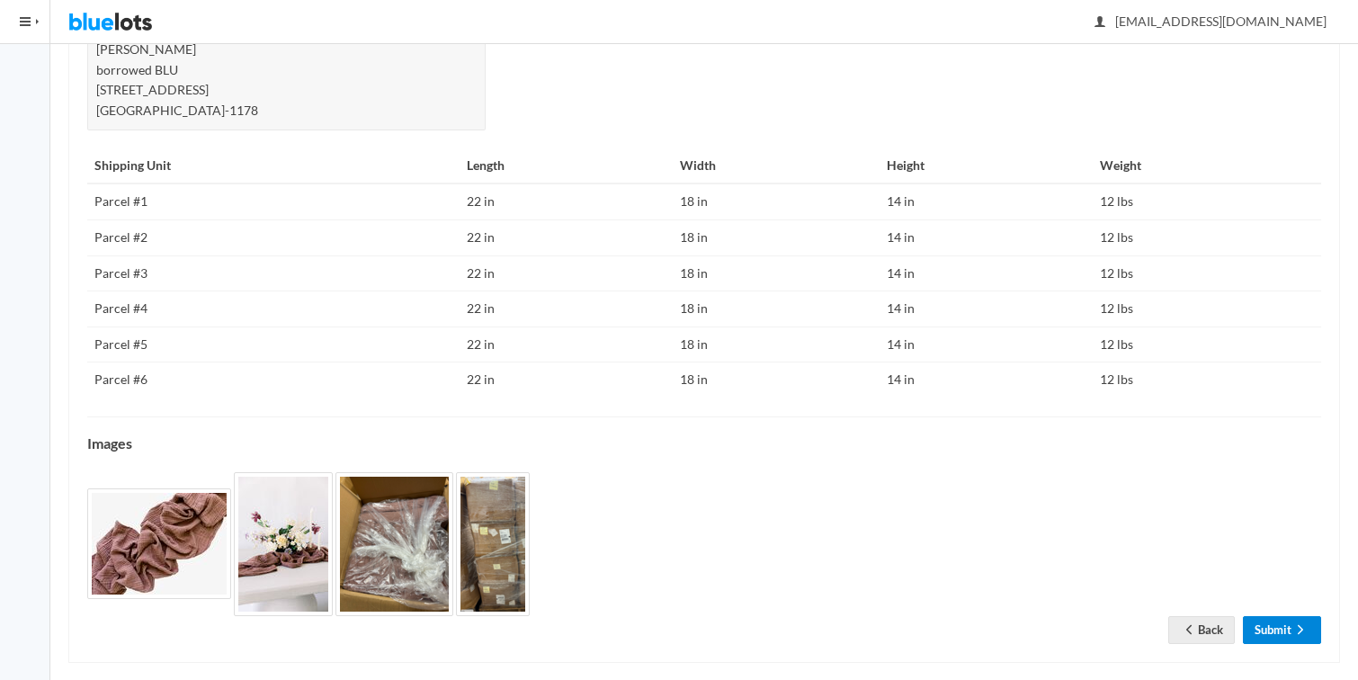
click at [1272, 616] on link "Submit" at bounding box center [1282, 630] width 78 height 28
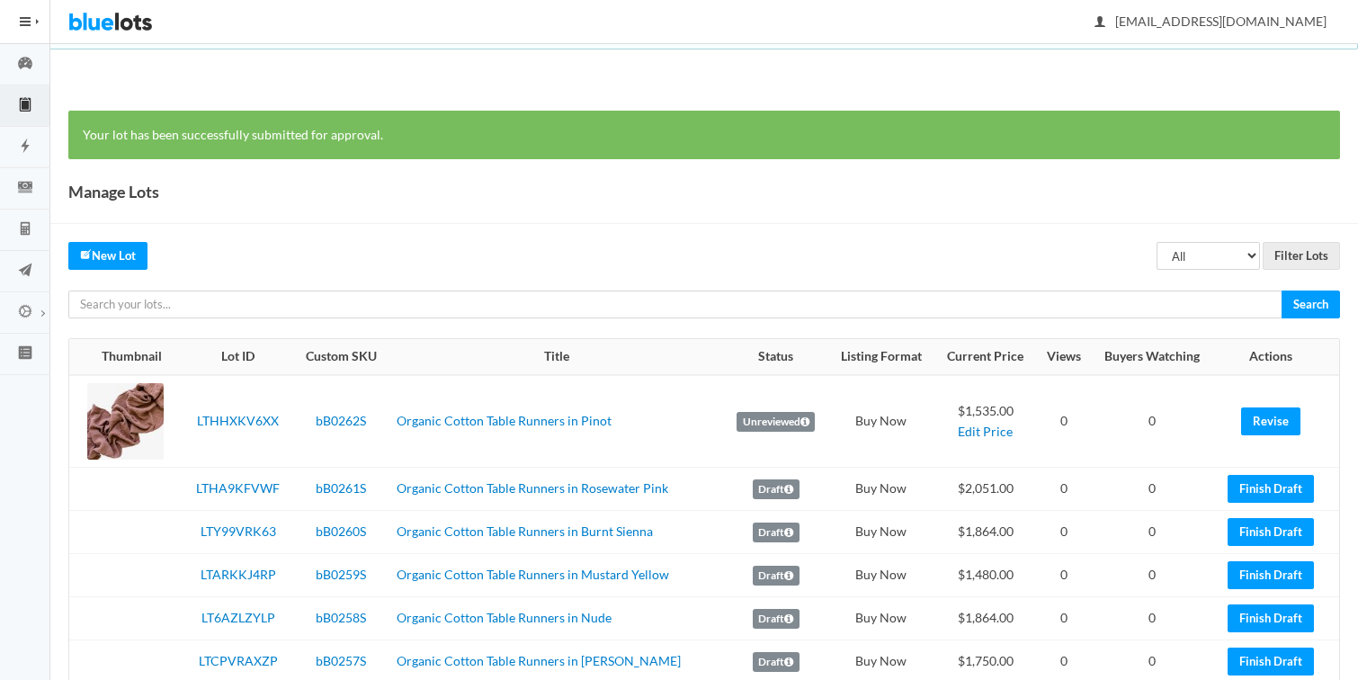
scroll to position [83, 0]
